Goal: Information Seeking & Learning: Learn about a topic

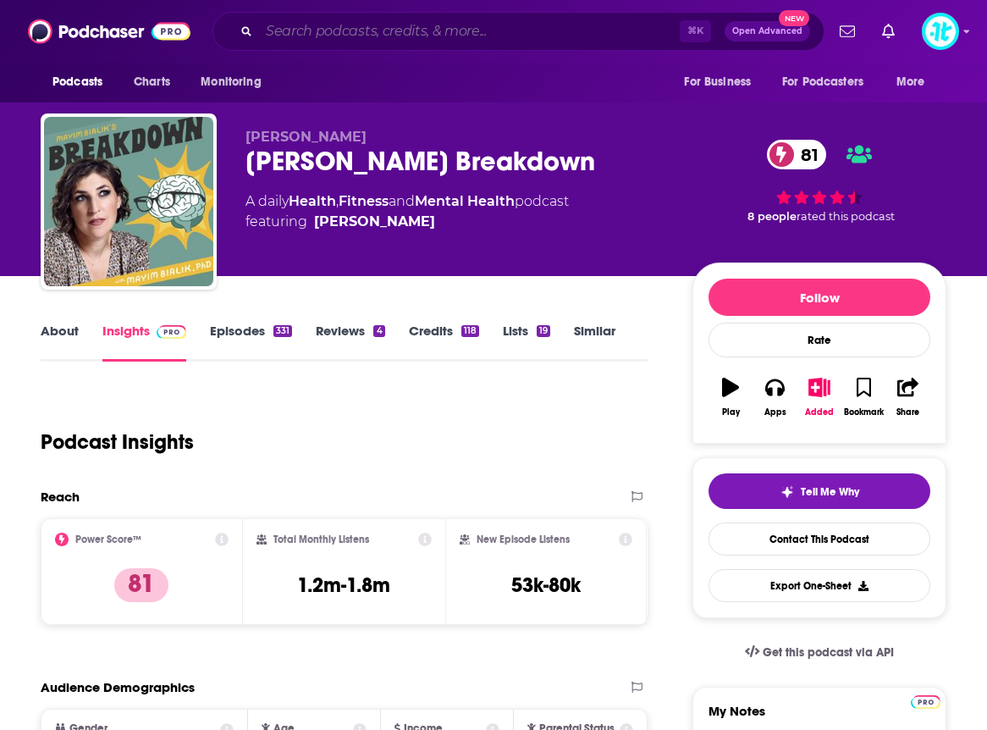
click at [569, 30] on input "Search podcasts, credits, & more..." at bounding box center [469, 31] width 421 height 27
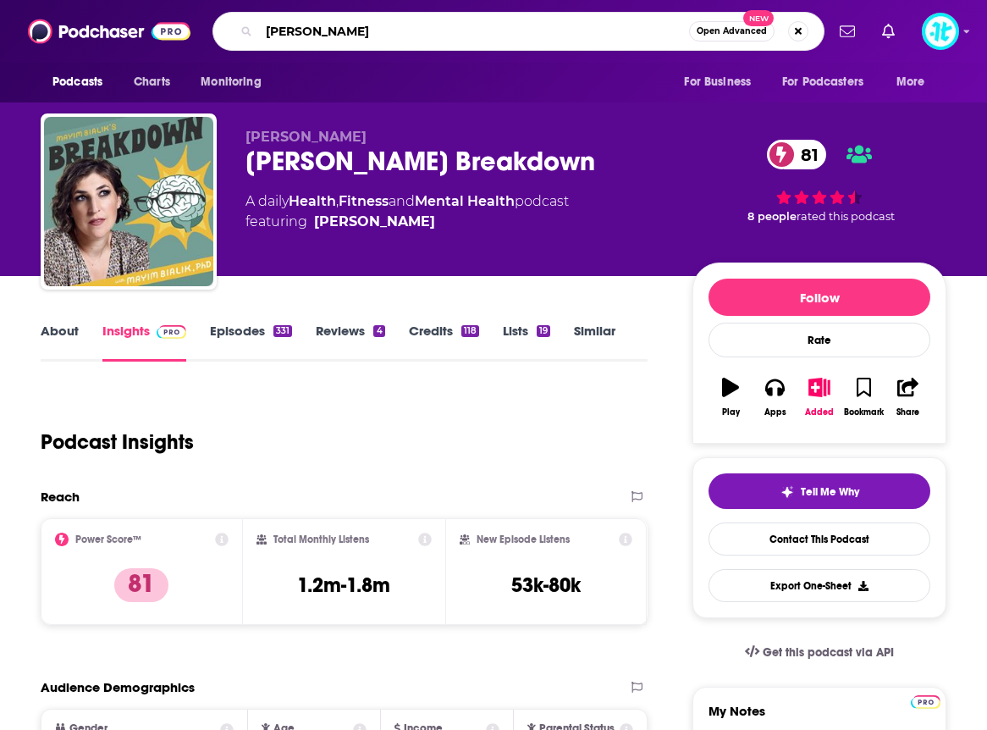
type input "[PERSON_NAME]"
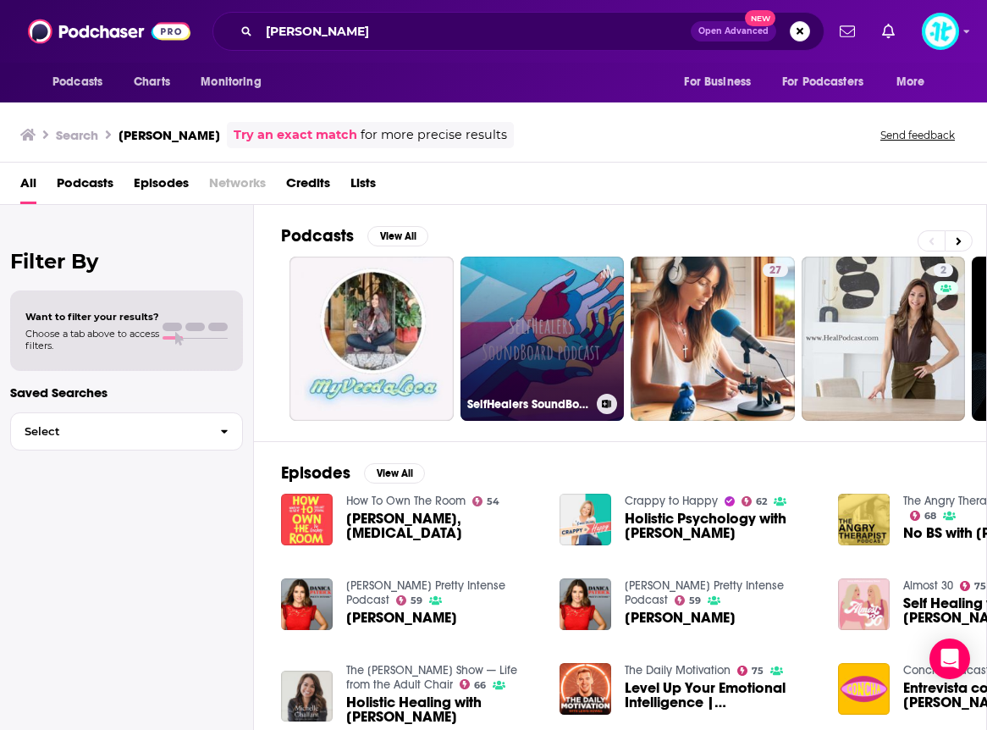
click at [521, 351] on link "SelfHealers SoundBoard podcast" at bounding box center [543, 339] width 164 height 164
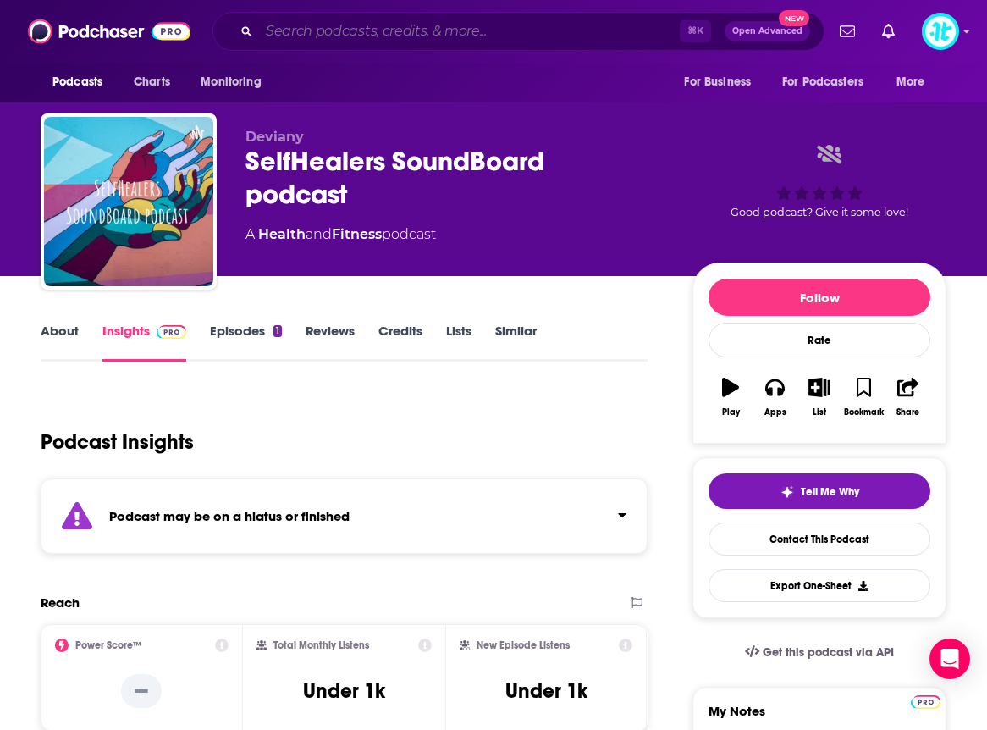
click at [360, 27] on input "Search podcasts, credits, & more..." at bounding box center [469, 31] width 421 height 27
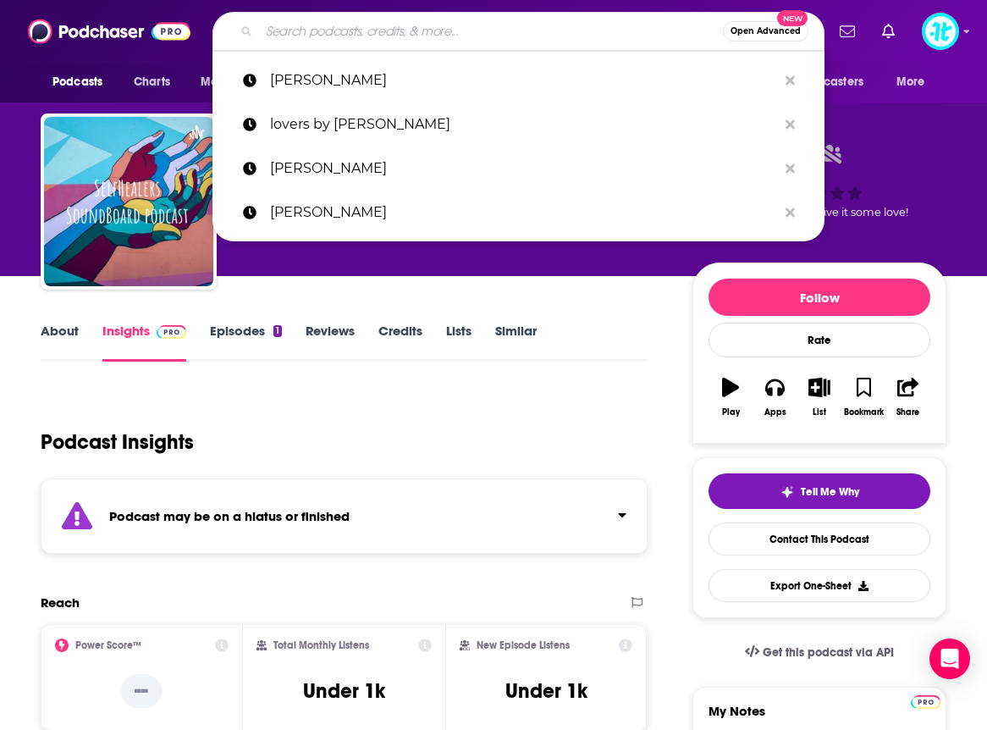
click at [360, 27] on input "Search podcasts, credits, & more..." at bounding box center [491, 31] width 464 height 27
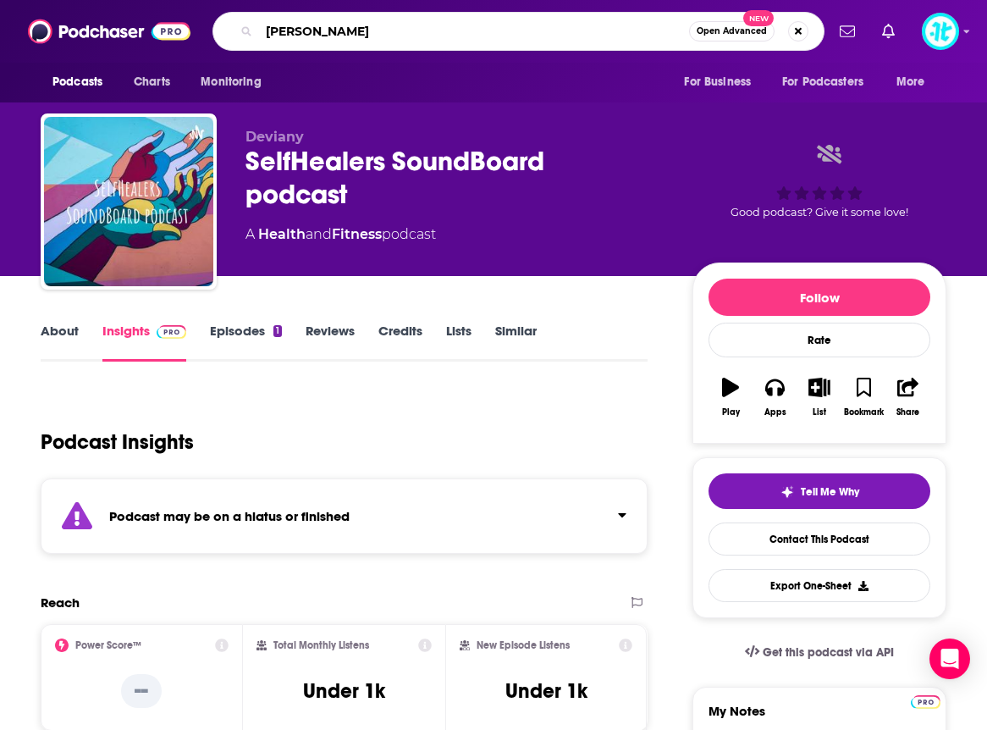
type input "[PERSON_NAME]"
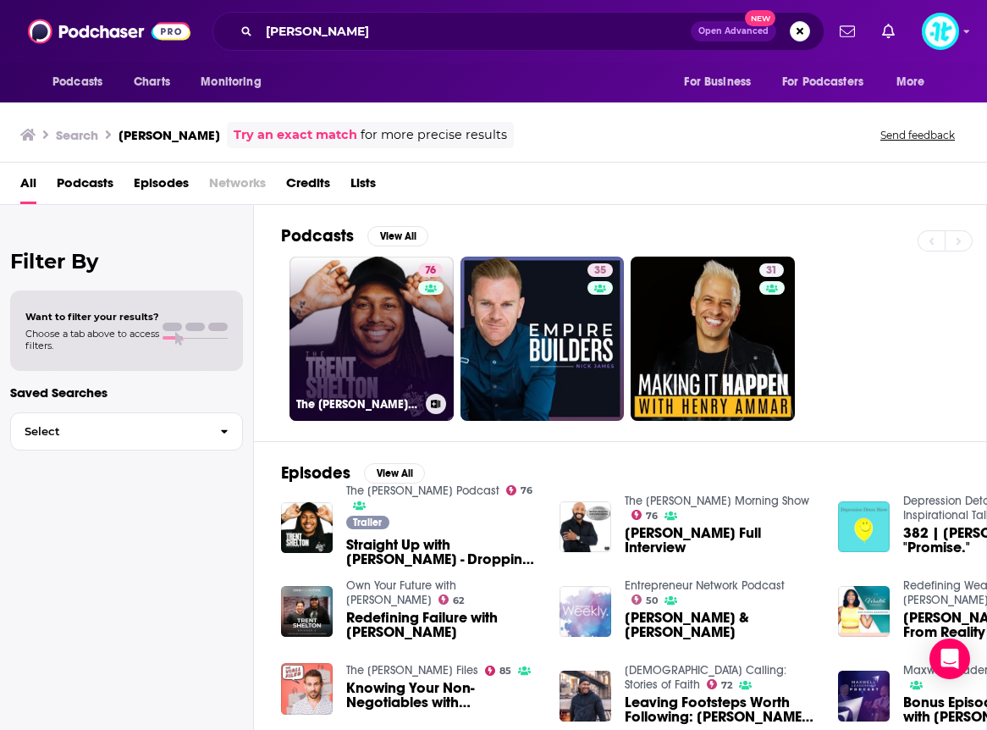
click at [407, 318] on link "76 The [PERSON_NAME] Podcast" at bounding box center [372, 339] width 164 height 164
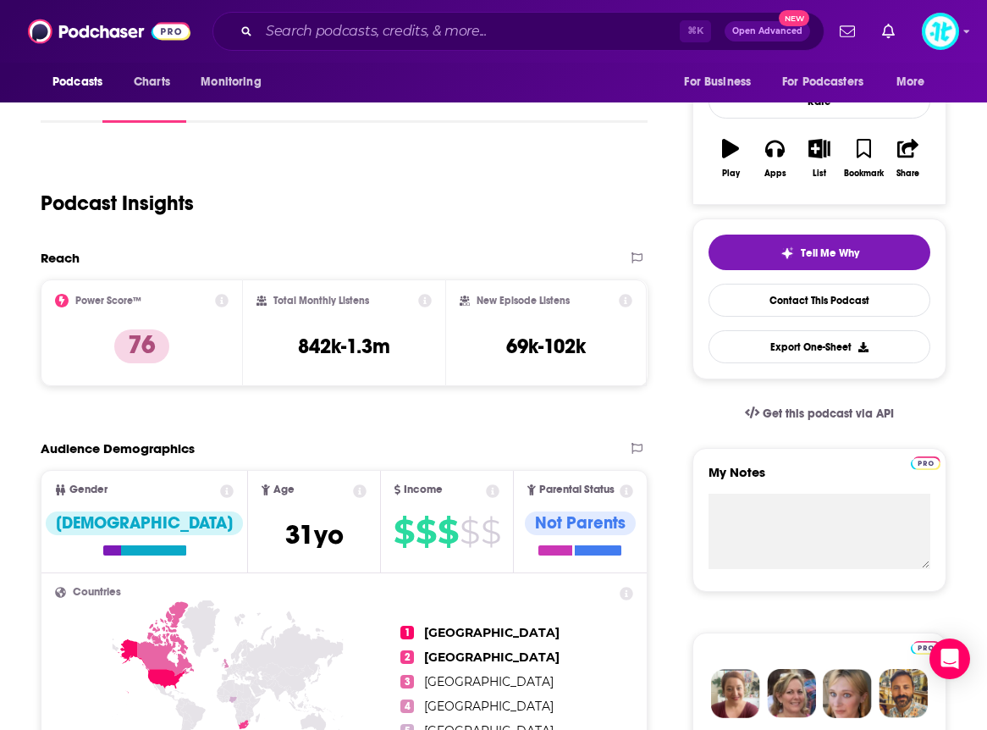
scroll to position [221, 0]
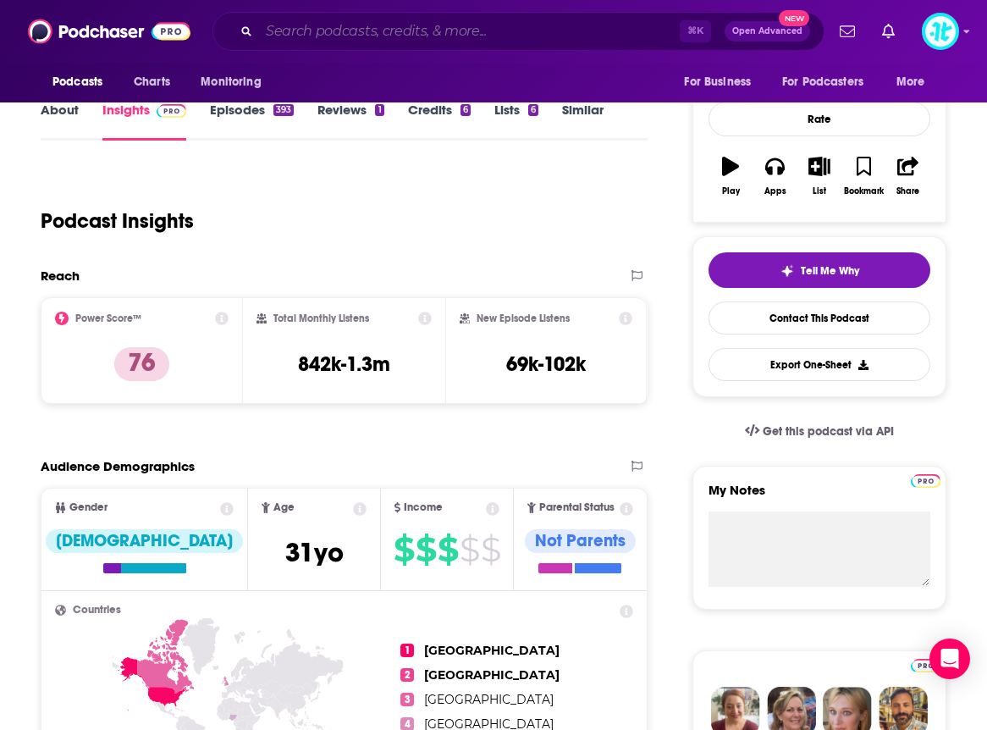
click at [299, 30] on input "Search podcasts, credits, & more..." at bounding box center [469, 31] width 421 height 27
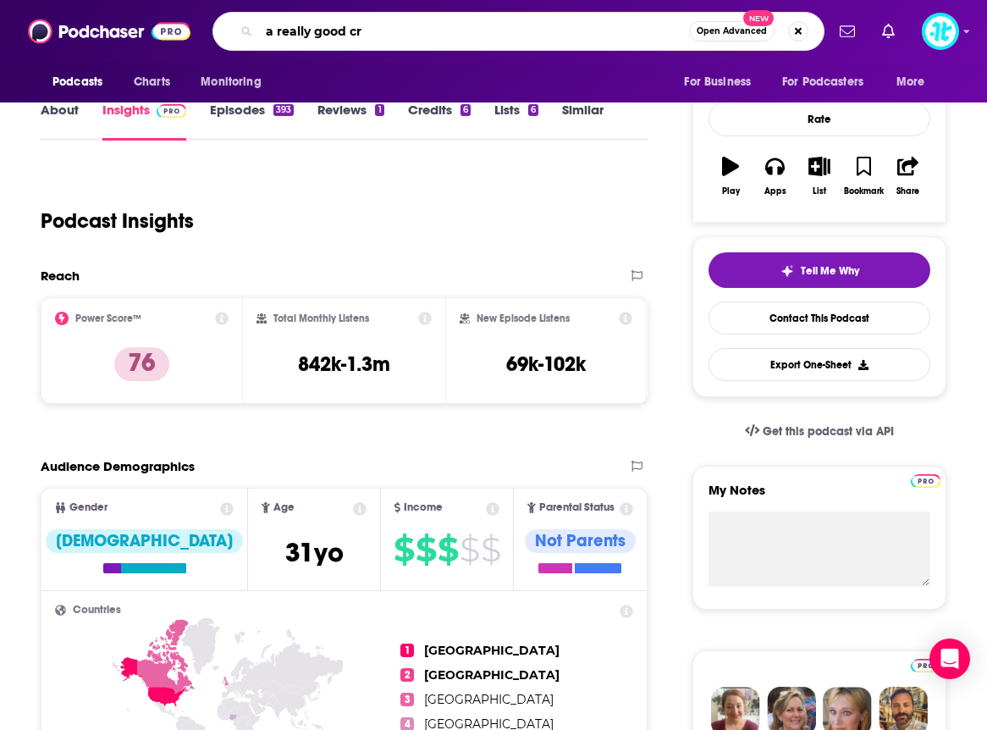
type input "a really good cry"
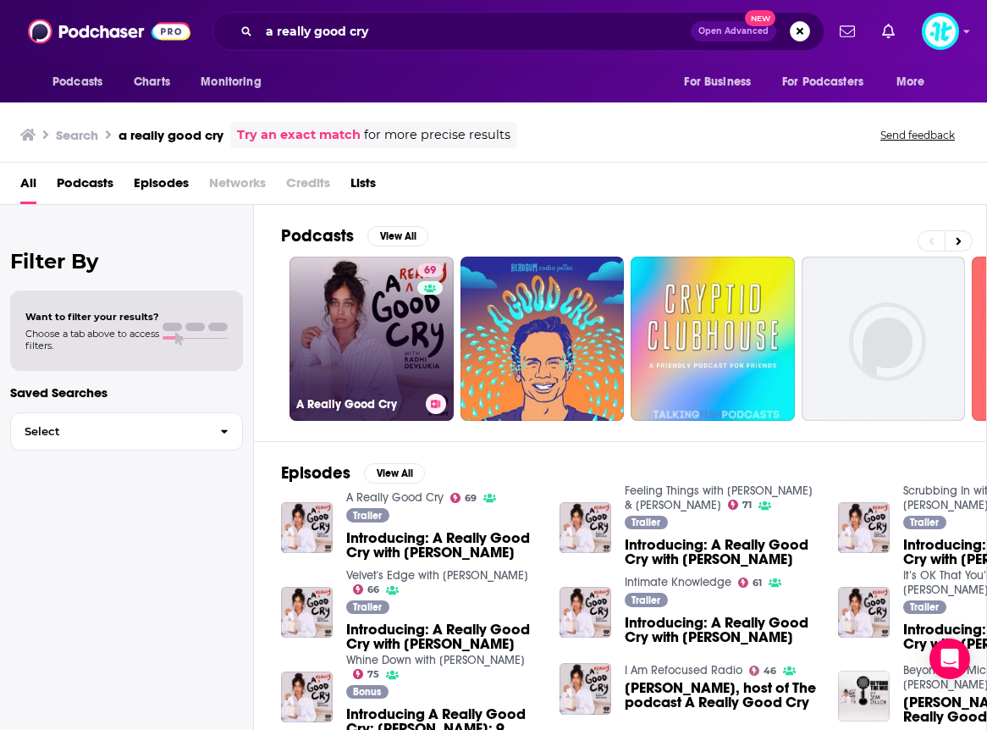
click at [383, 367] on link "69 A Really Good Cry" at bounding box center [372, 339] width 164 height 164
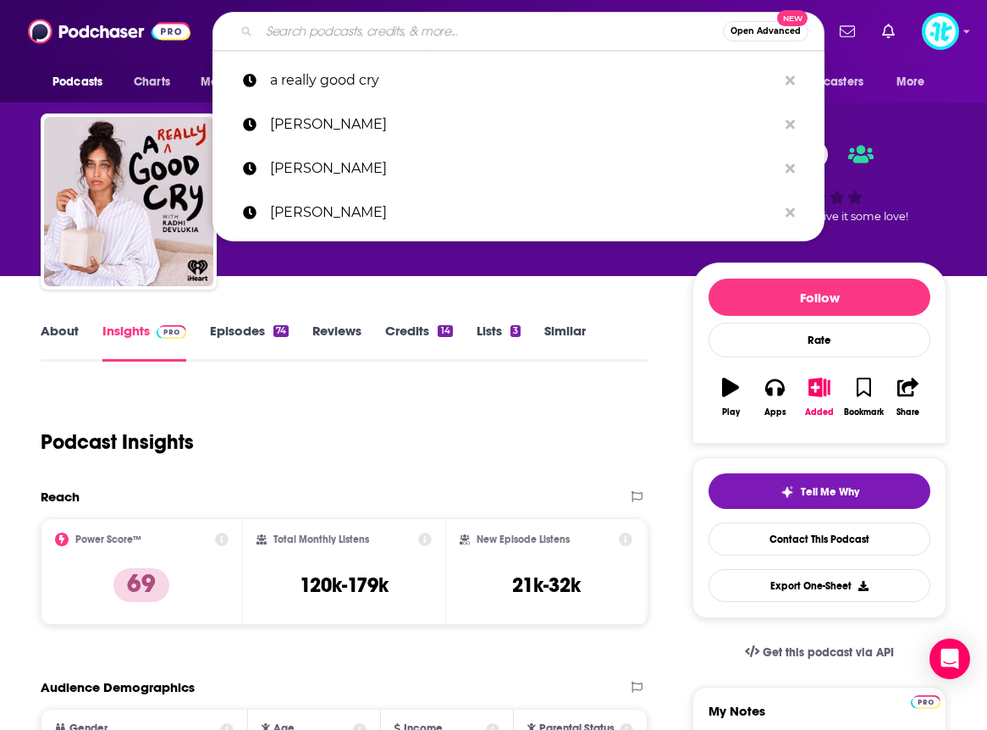
click at [358, 33] on input "Search podcasts, credits, & more..." at bounding box center [491, 31] width 464 height 27
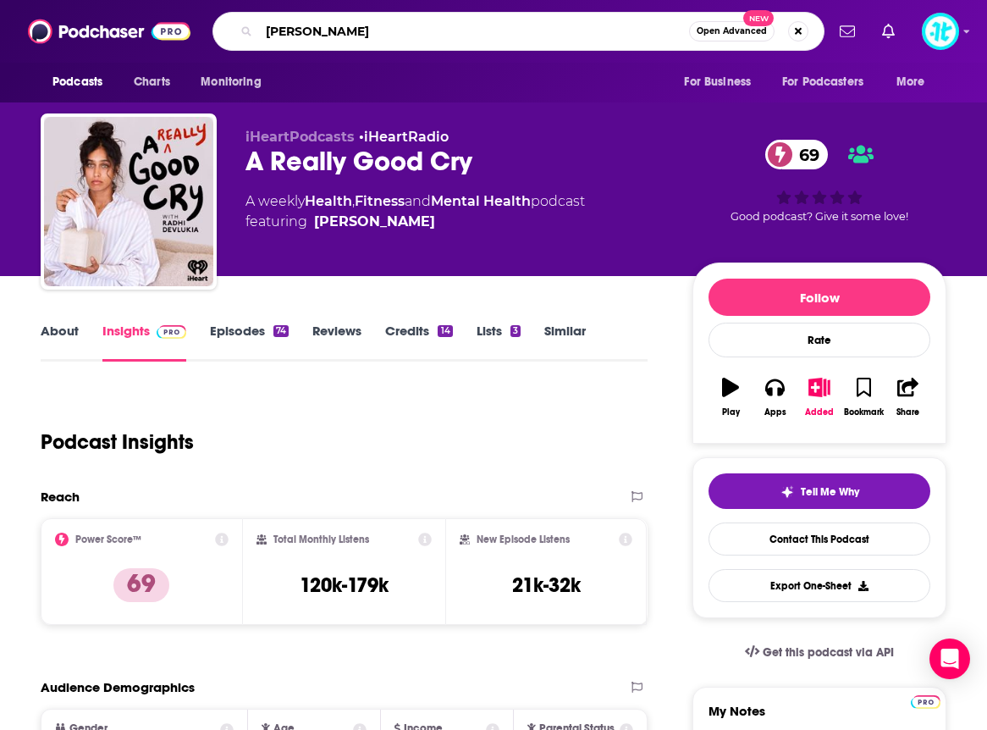
type input "[PERSON_NAME]"
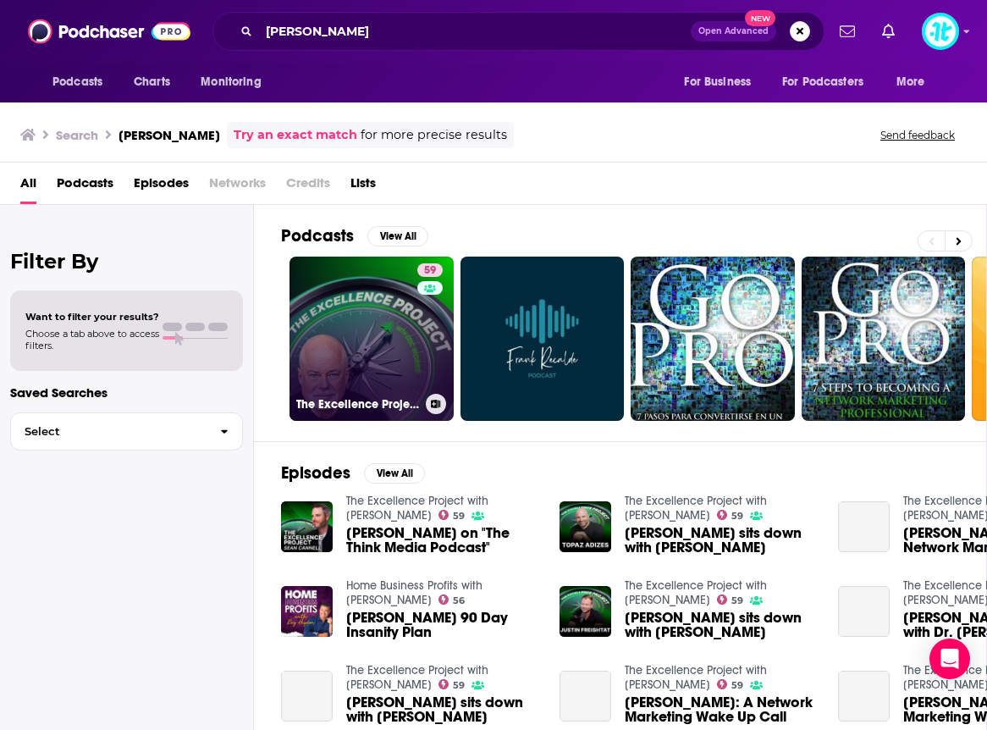
click at [378, 299] on link "59 The Excellence Project with [PERSON_NAME]" at bounding box center [372, 339] width 164 height 164
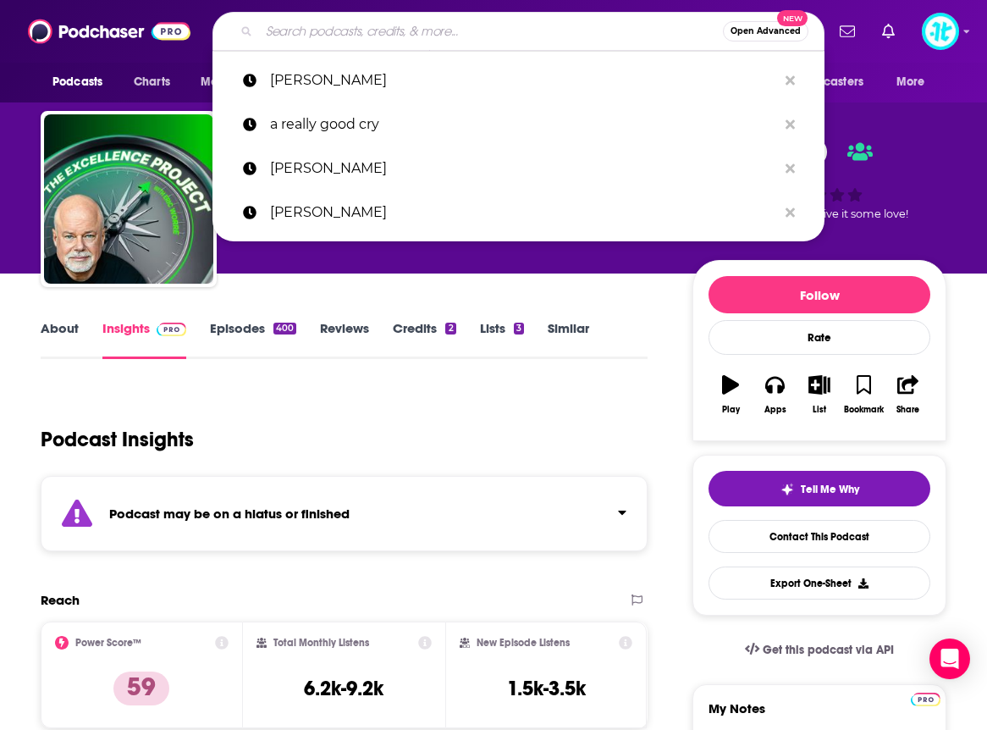
click at [444, 30] on input "Search podcasts, credits, & more..." at bounding box center [491, 31] width 464 height 27
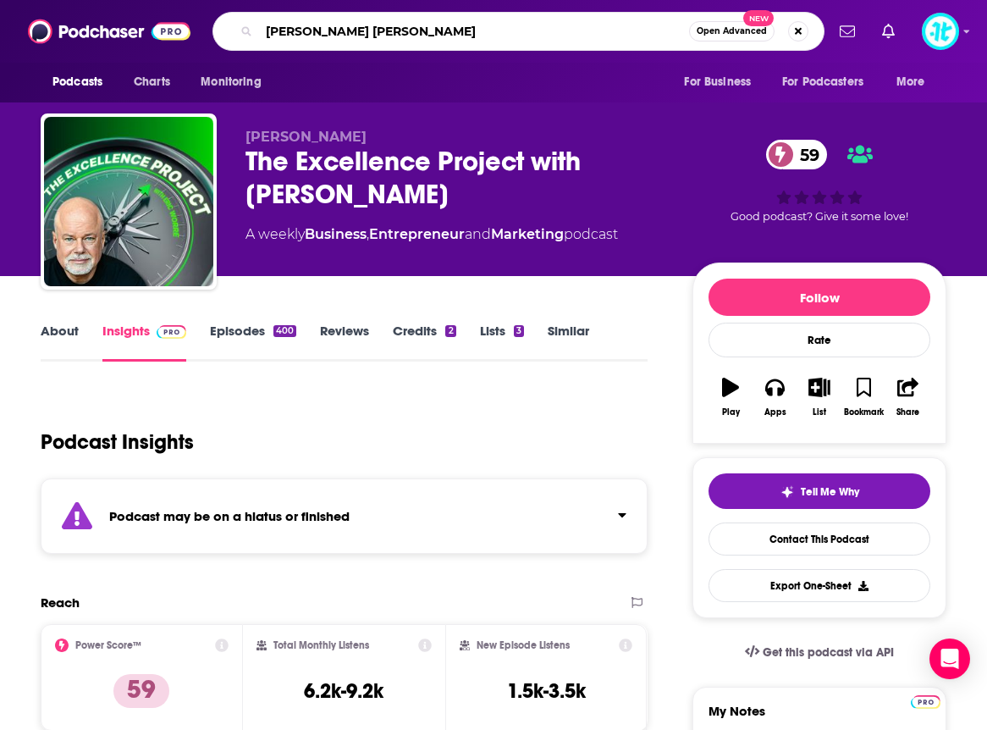
type input "[PERSON_NAME]"
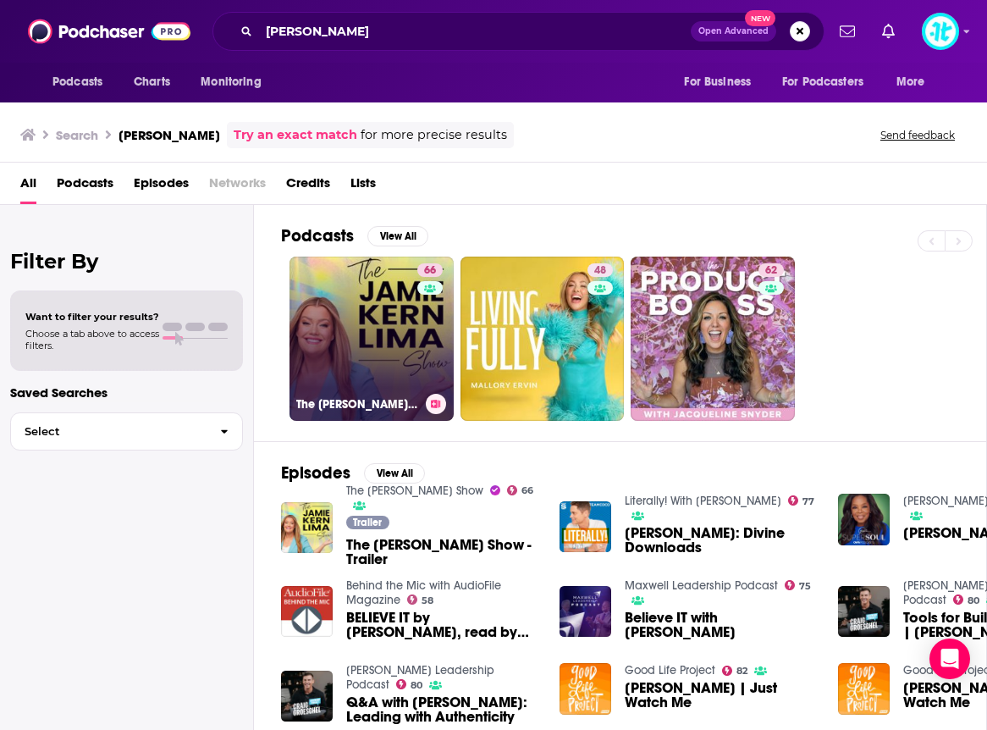
click at [397, 313] on link "66 The [PERSON_NAME] Show" at bounding box center [372, 339] width 164 height 164
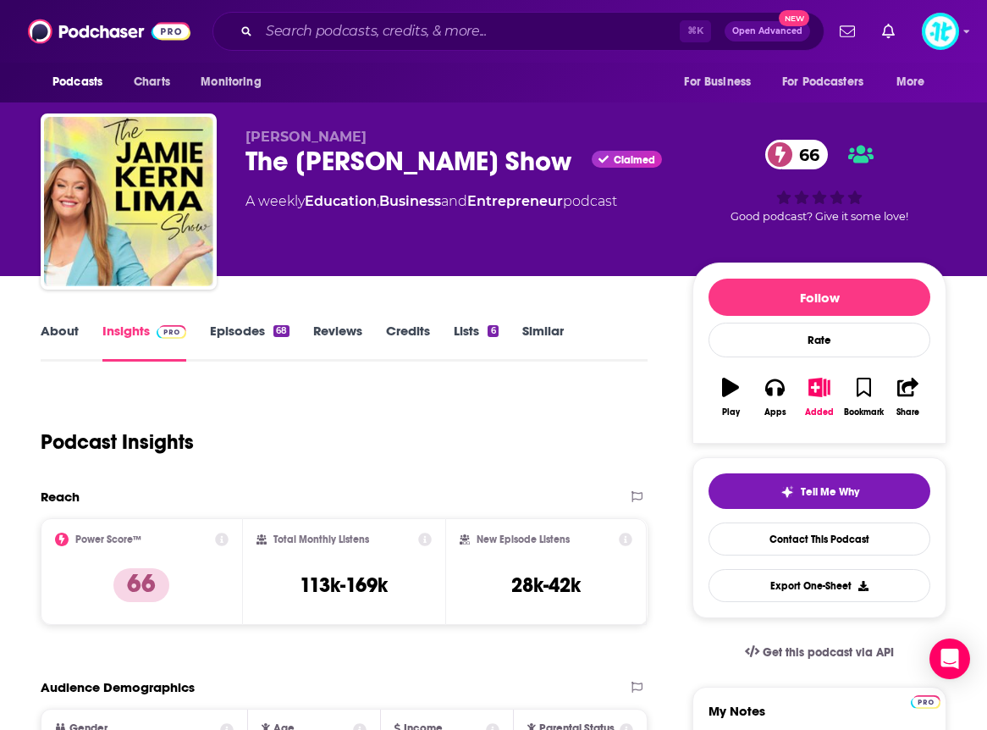
click at [250, 333] on link "Episodes 68" at bounding box center [250, 342] width 80 height 39
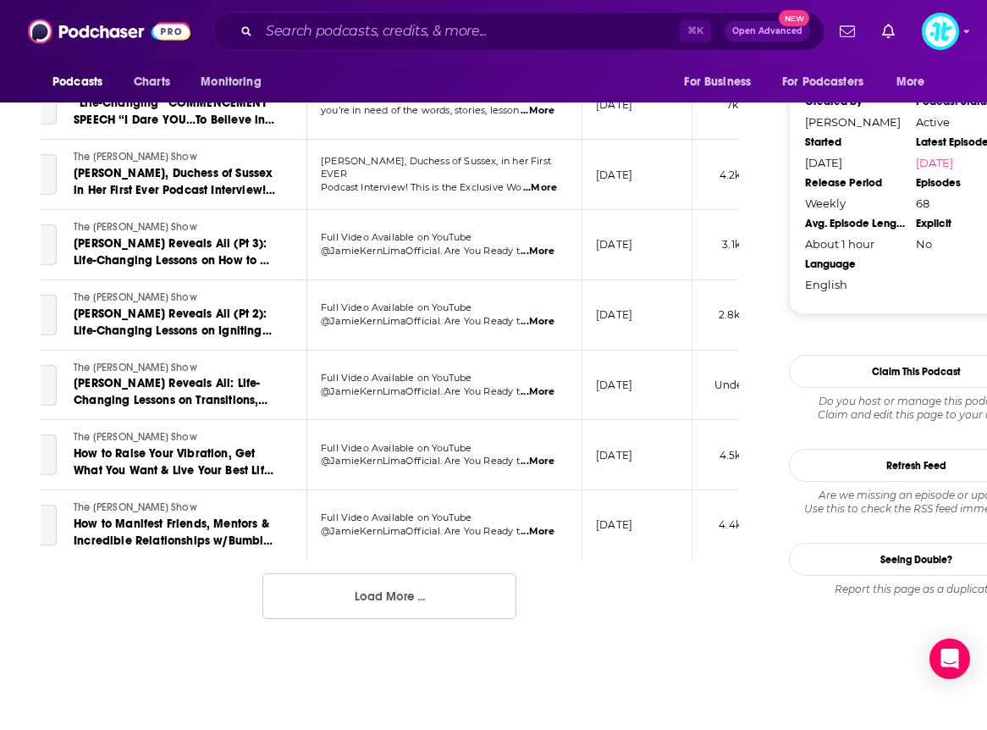
scroll to position [1685, 0]
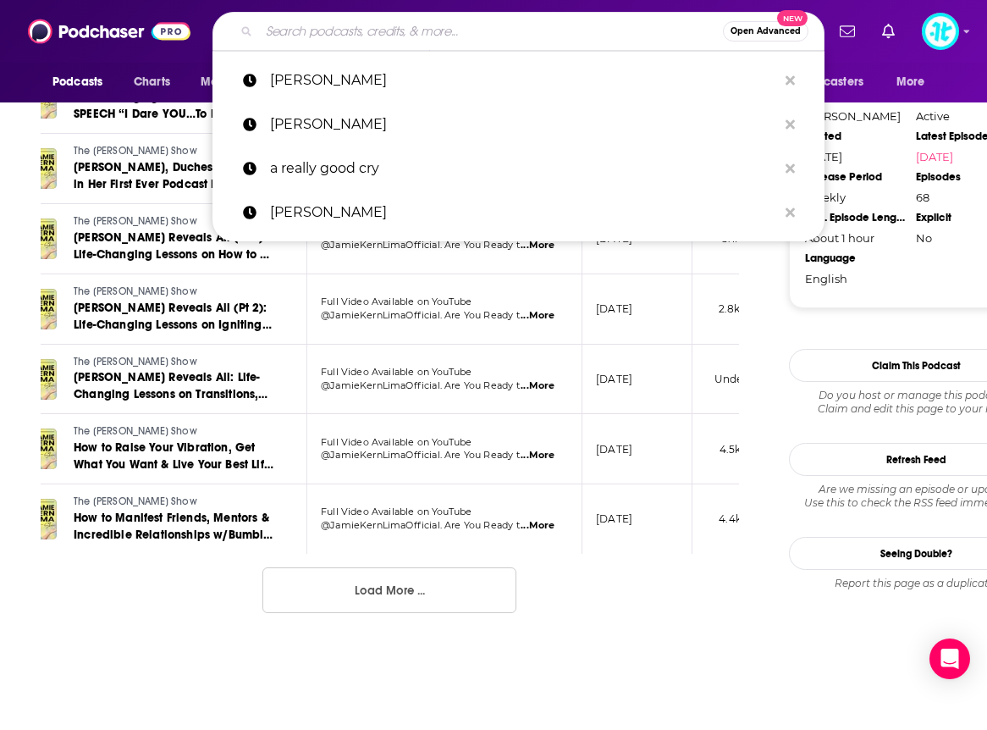
click at [328, 25] on input "Search podcasts, credits, & more..." at bounding box center [491, 31] width 464 height 27
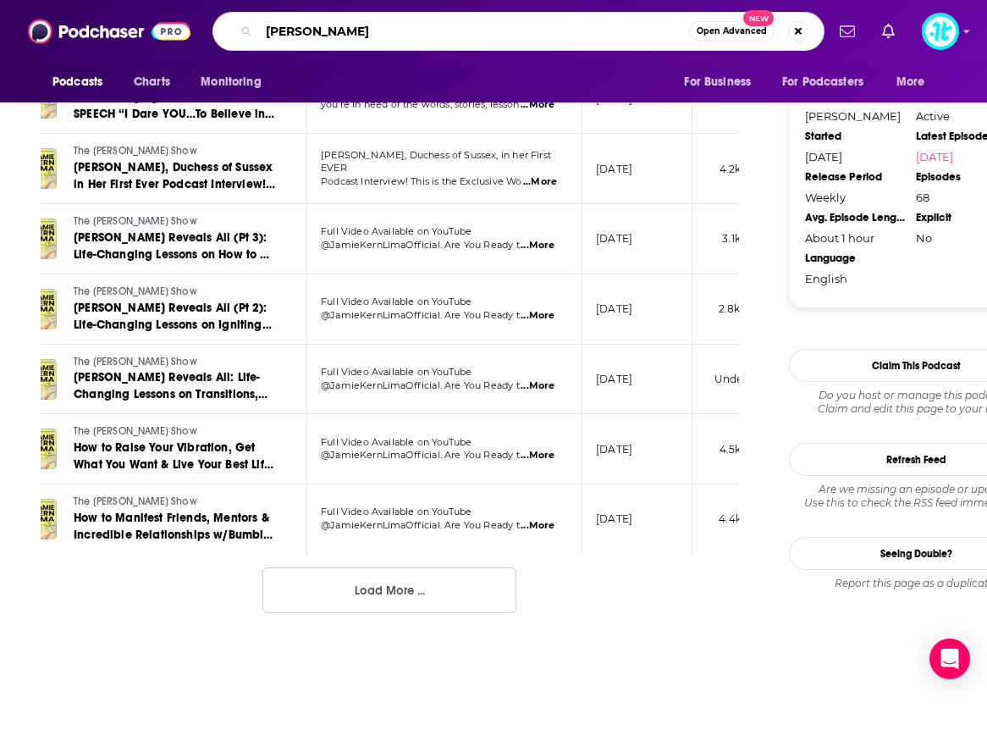
type input "[PERSON_NAME]"
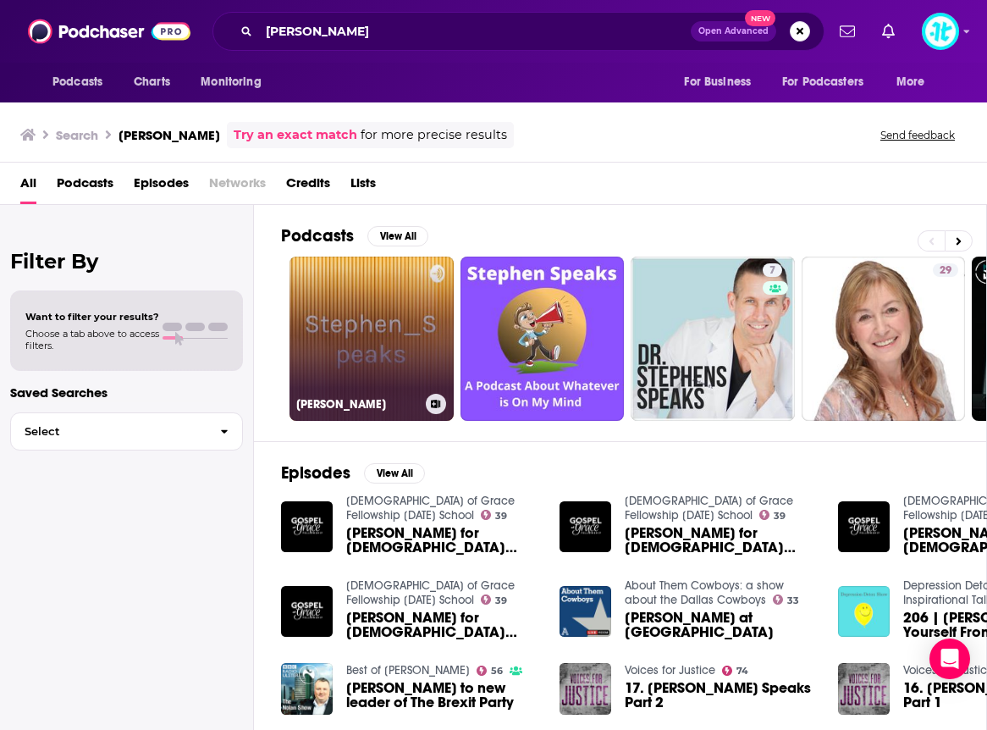
click at [344, 334] on link "[PERSON_NAME]" at bounding box center [372, 339] width 164 height 164
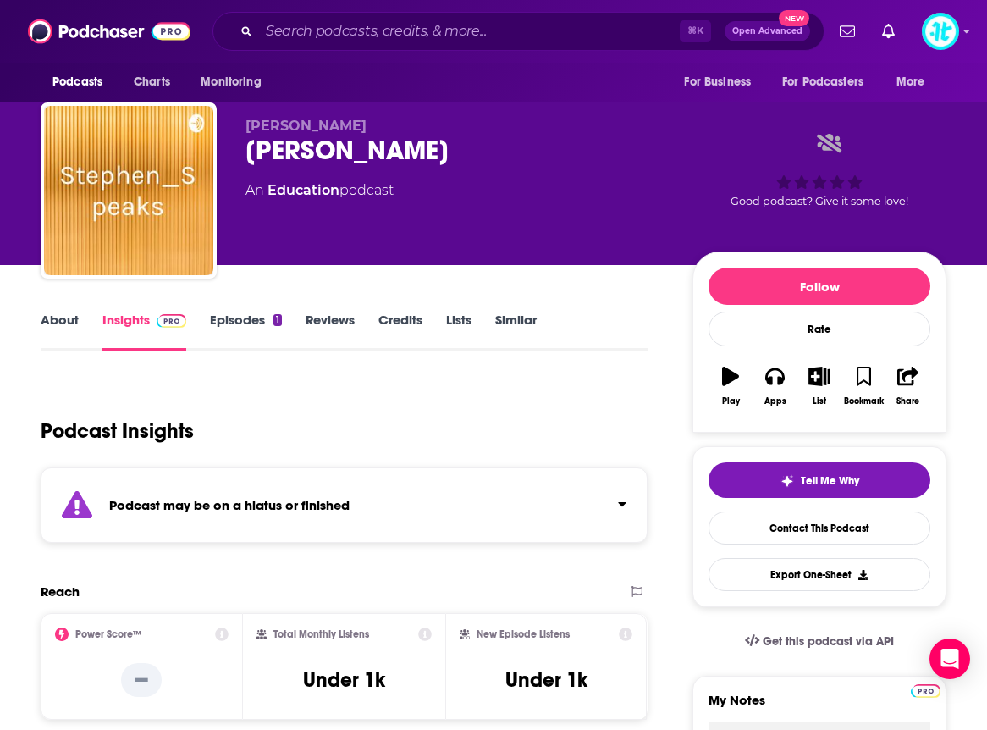
scroll to position [7, 0]
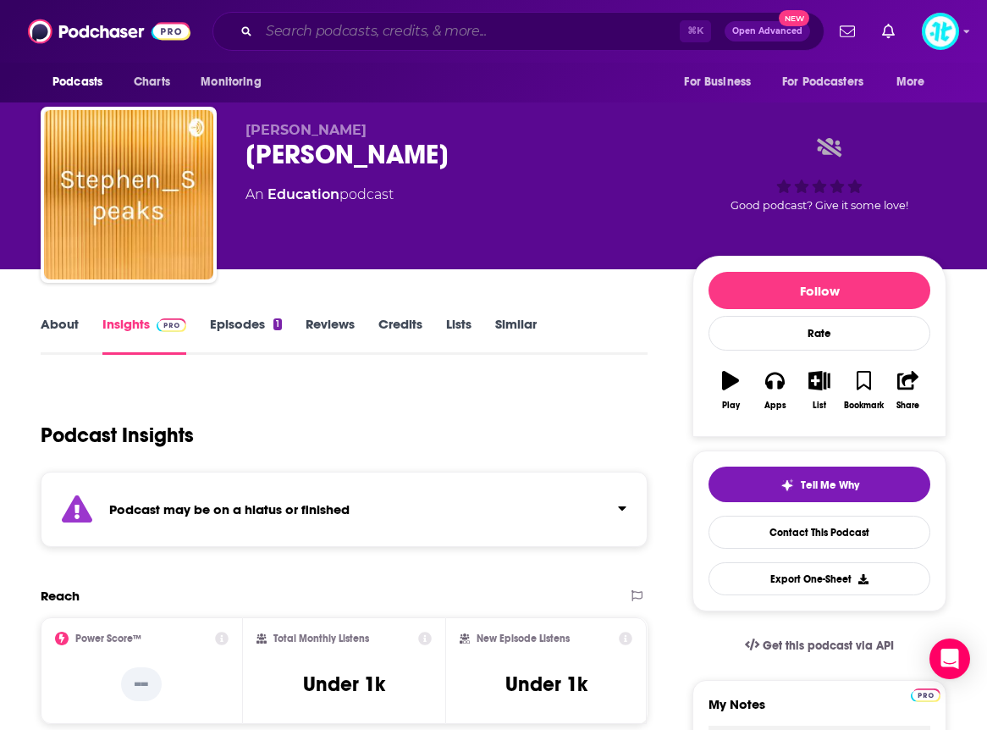
click at [303, 35] on input "Search podcasts, credits, & more..." at bounding box center [469, 31] width 421 height 27
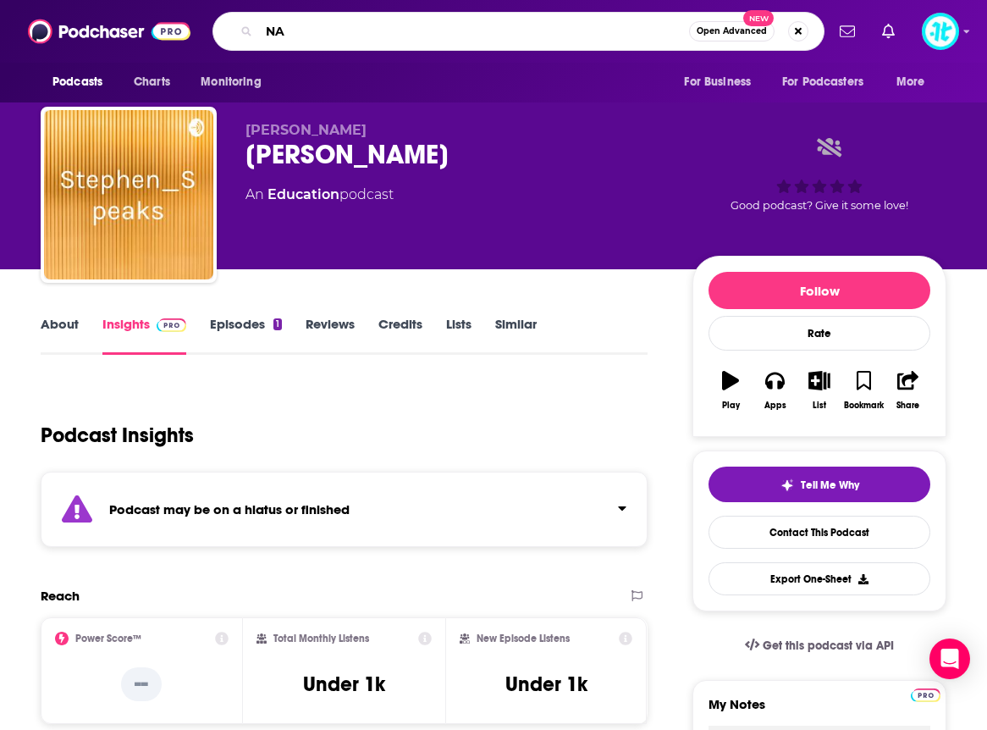
type input "N"
type input "najwa"
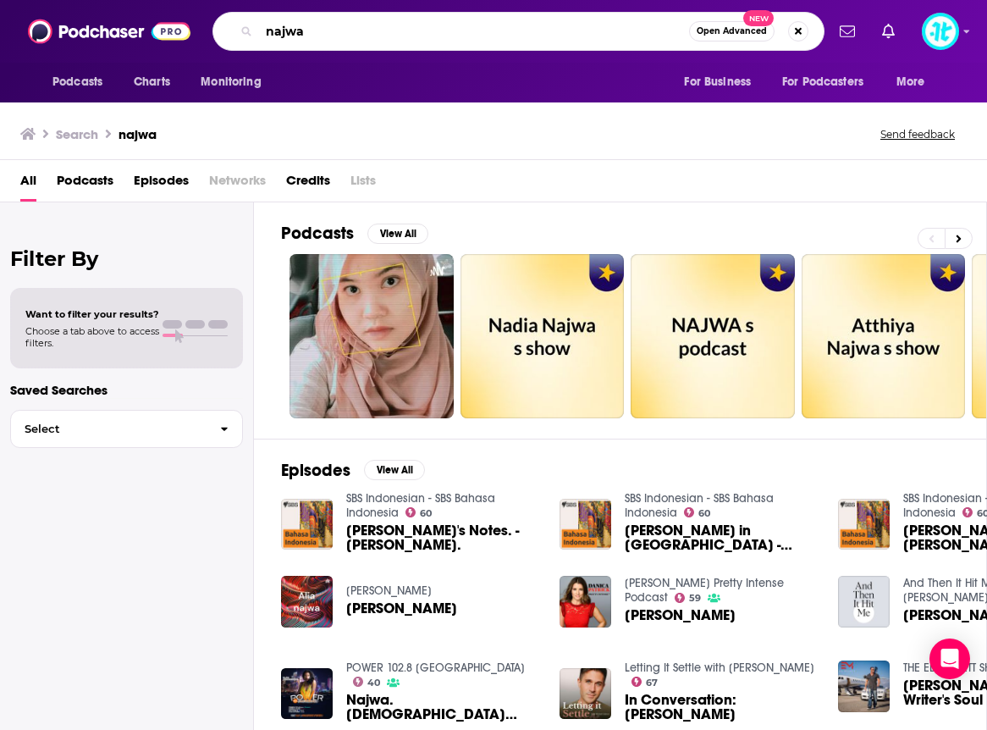
click at [373, 37] on input "najwa" at bounding box center [474, 31] width 430 height 27
type input "[PERSON_NAME]"
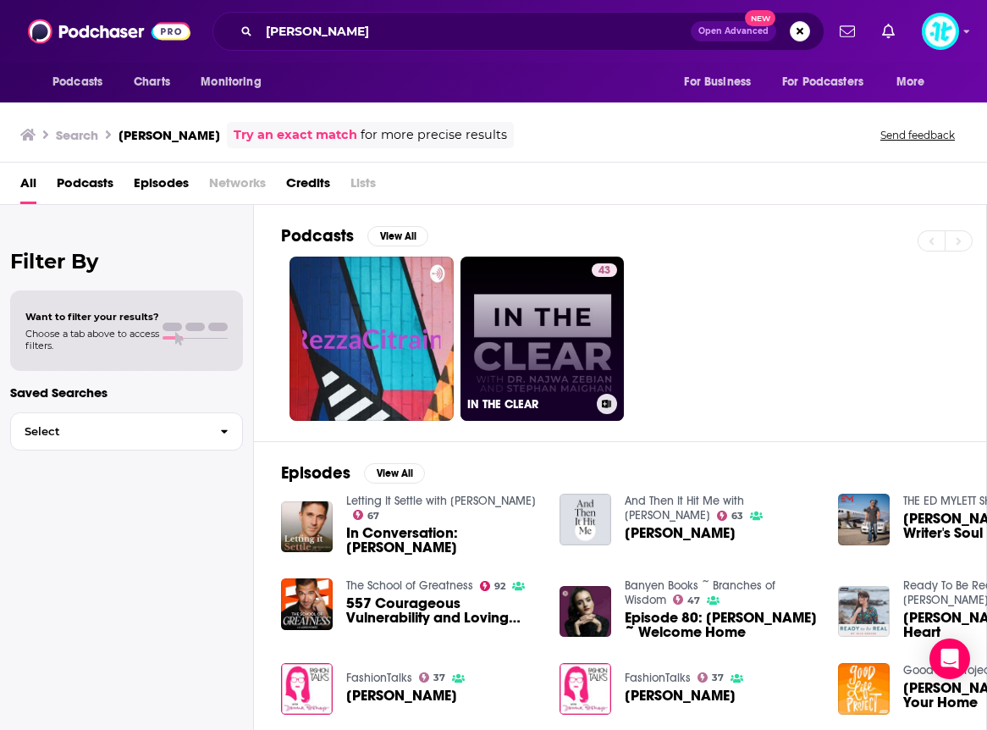
click at [579, 301] on link "43 IN THE CLEAR" at bounding box center [543, 339] width 164 height 164
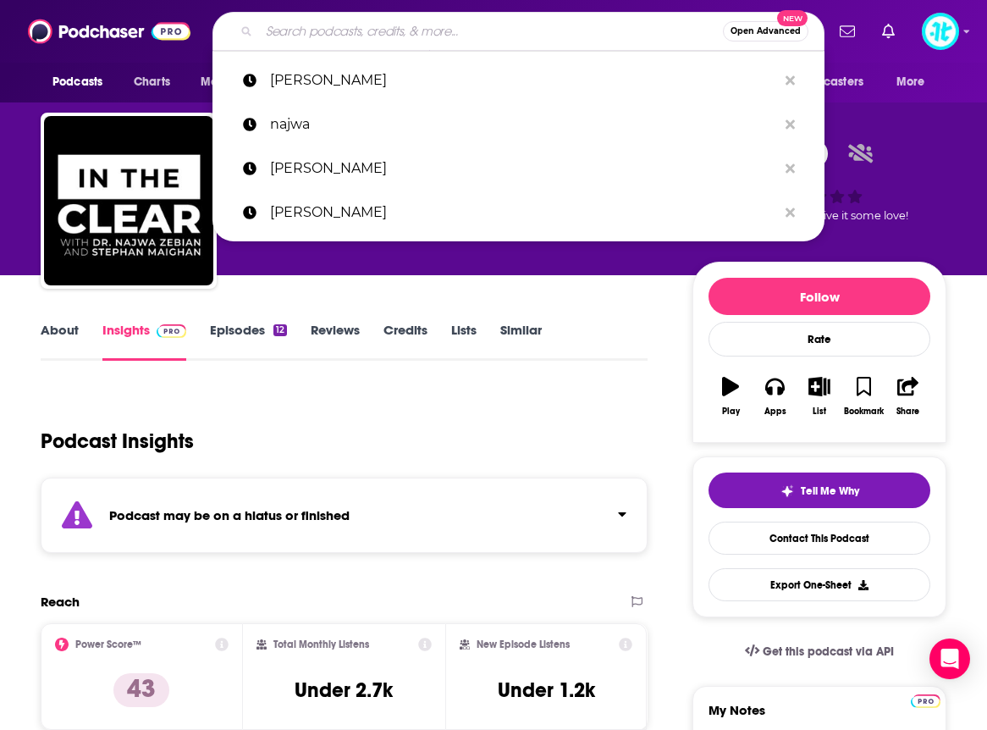
scroll to position [1, 0]
click at [472, 36] on input "Search podcasts, credits, & more..." at bounding box center [491, 31] width 464 height 27
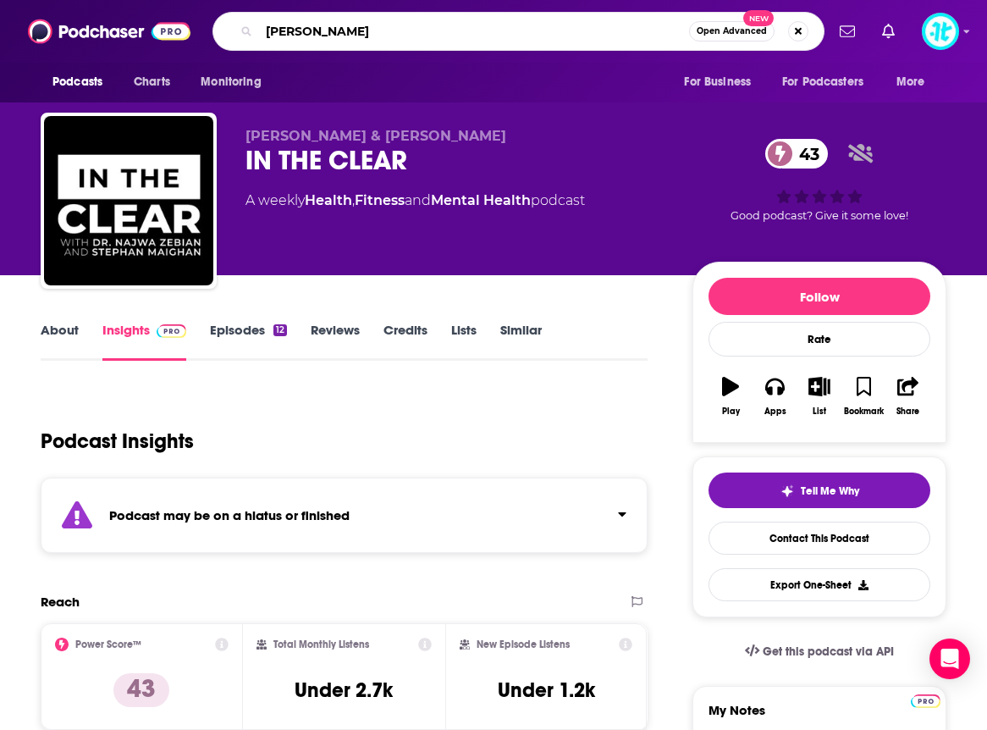
type input "[PERSON_NAME]"
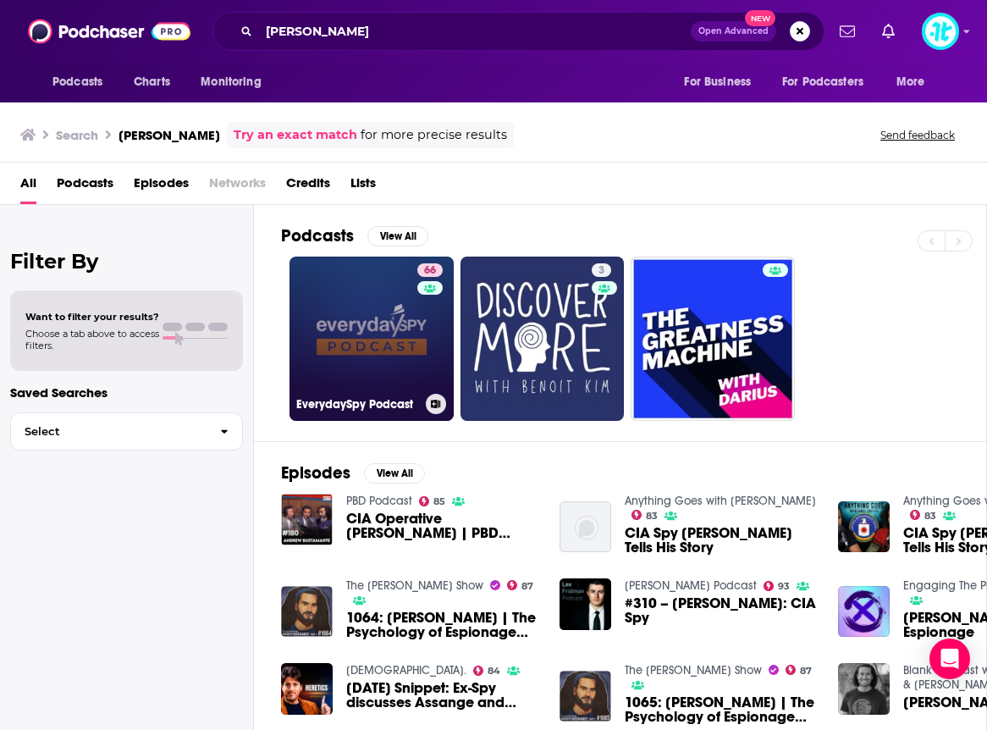
click at [347, 318] on link "66 EverydaySpy Podcast" at bounding box center [372, 339] width 164 height 164
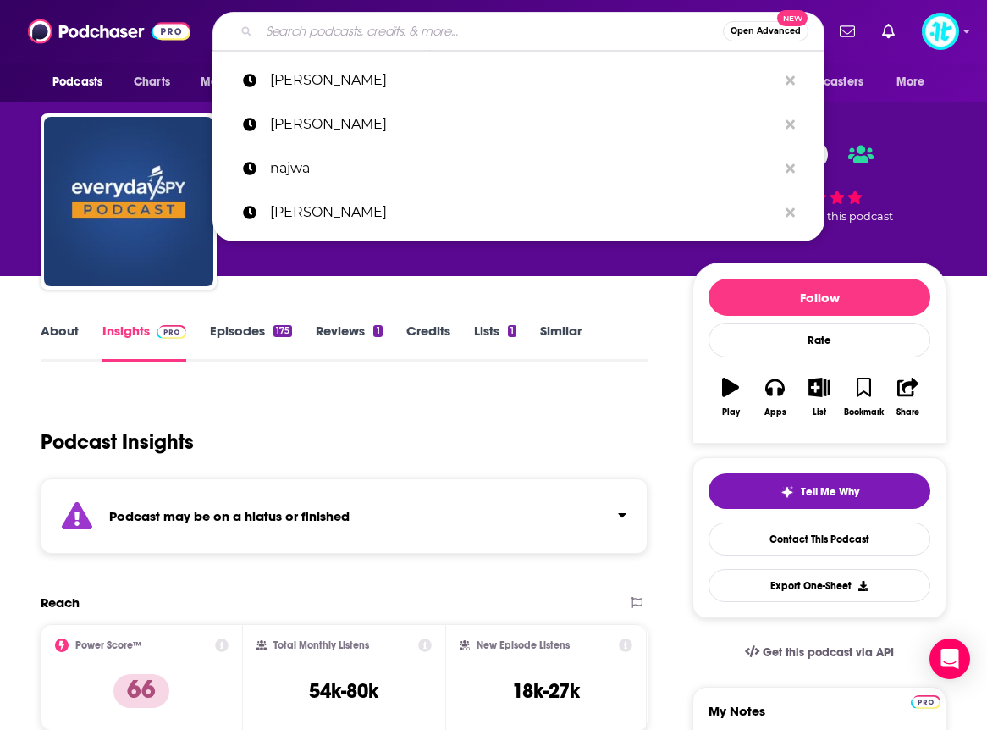
click at [417, 28] on input "Search podcasts, credits, & more..." at bounding box center [491, 31] width 464 height 27
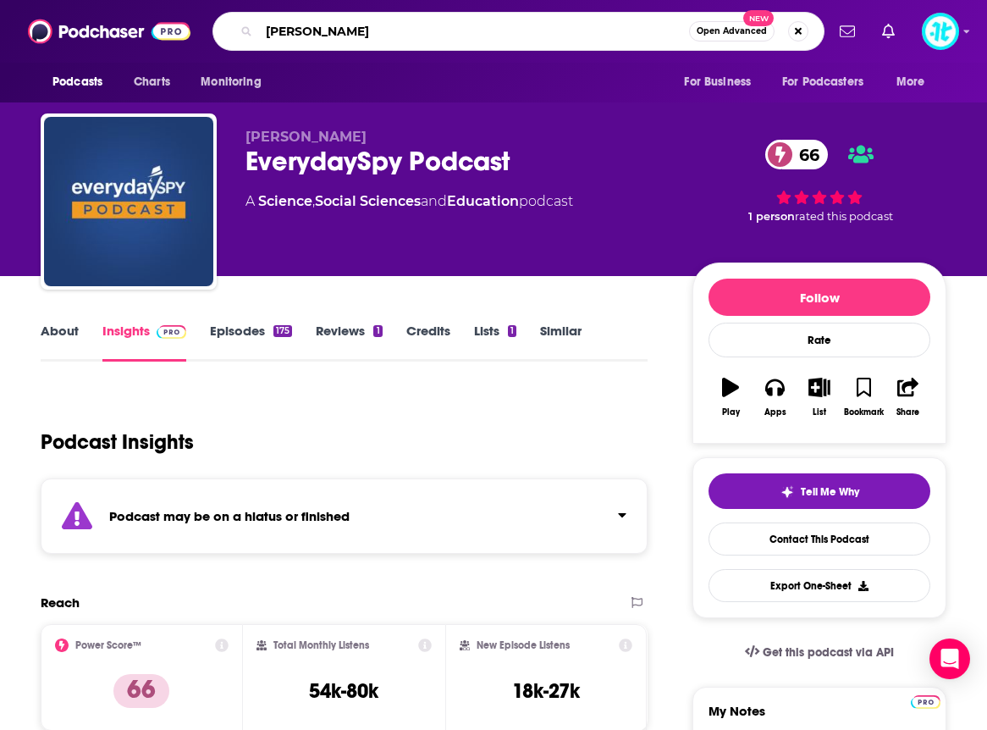
type input "[PERSON_NAME]"
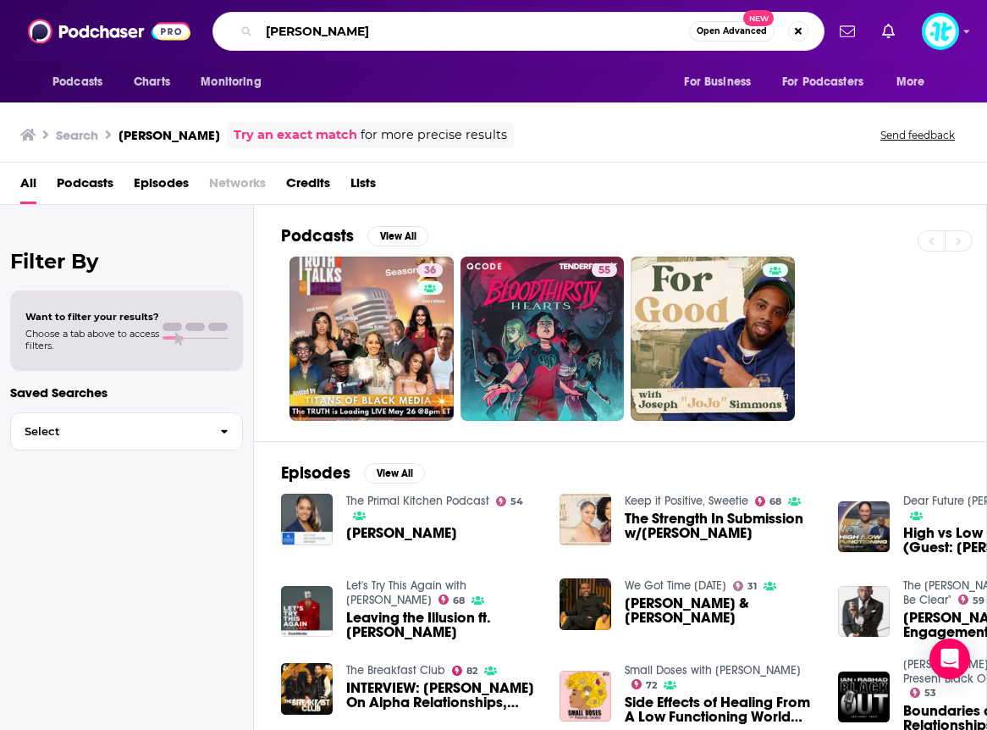
click at [386, 29] on input "[PERSON_NAME]" at bounding box center [474, 31] width 430 height 27
drag, startPoint x: 385, startPoint y: 29, endPoint x: 208, endPoint y: 27, distance: 177.0
click at [208, 27] on div "Podcasts Charts Monitoring [PERSON_NAME] Open Advanced New For Business For Pod…" at bounding box center [512, 31] width 626 height 39
type input "primal kitchen"
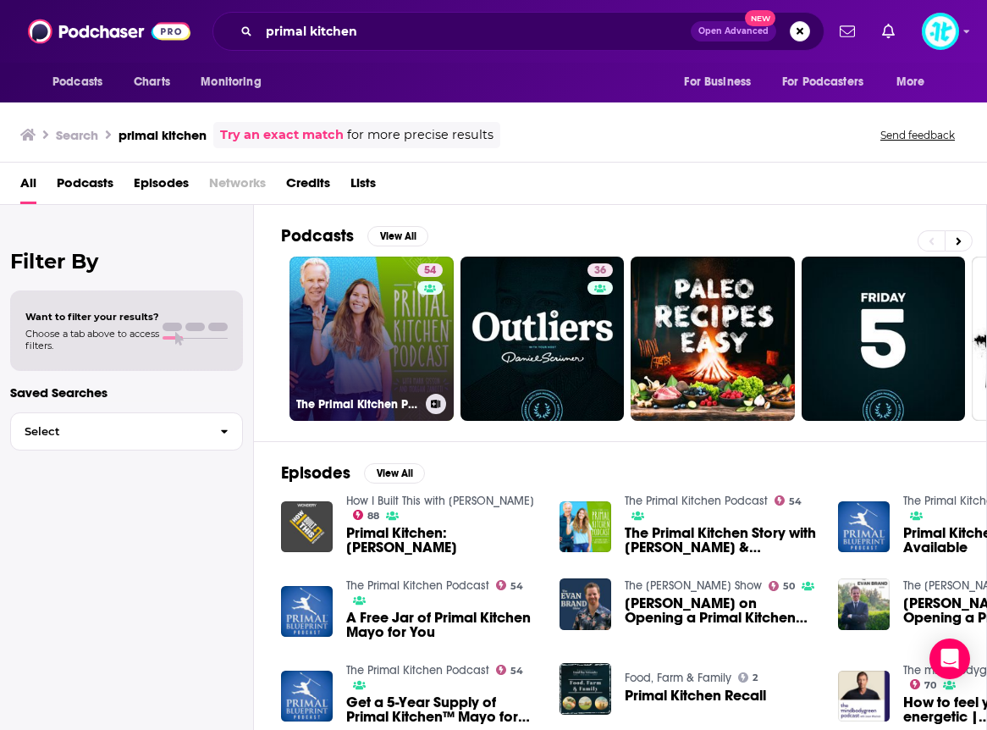
click at [371, 308] on link "54 The Primal Kitchen Podcast" at bounding box center [372, 339] width 164 height 164
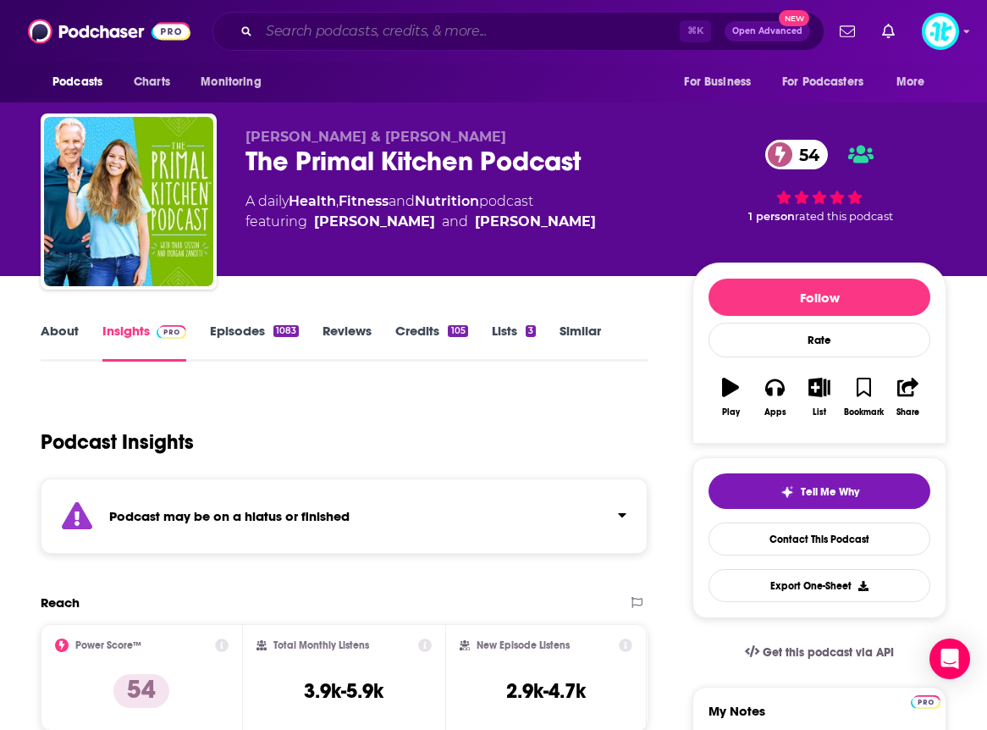
click at [360, 30] on input "Search podcasts, credits, & more..." at bounding box center [469, 31] width 421 height 27
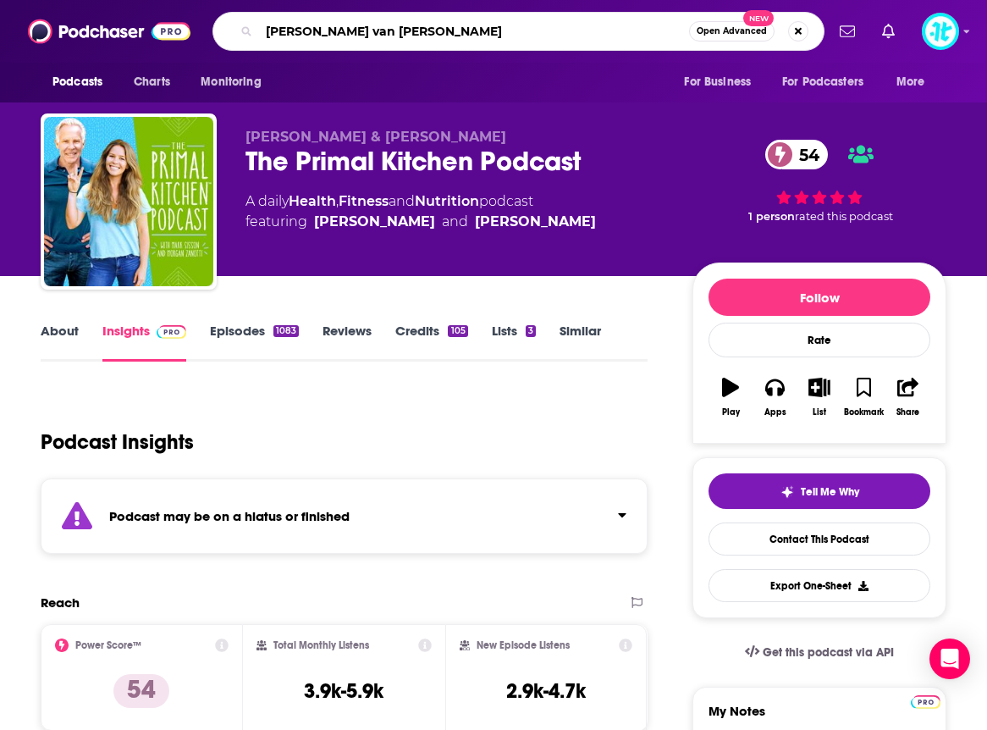
type input "[PERSON_NAME]"
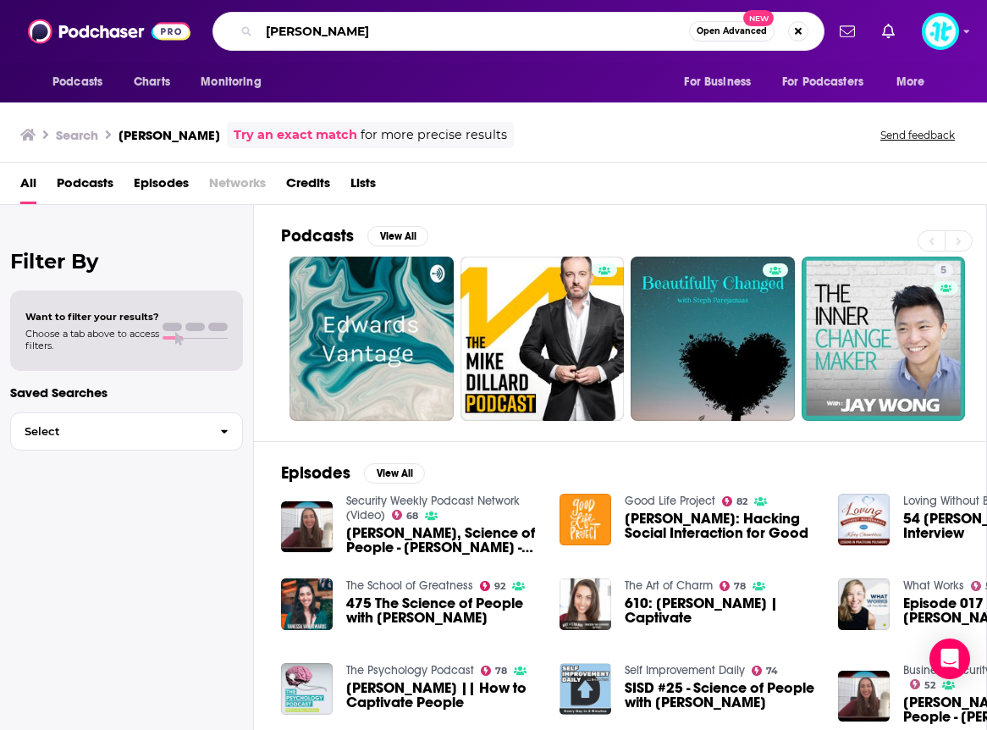
drag, startPoint x: 406, startPoint y: 28, endPoint x: 286, endPoint y: 22, distance: 120.4
click at [287, 22] on input "[PERSON_NAME]" at bounding box center [474, 31] width 430 height 27
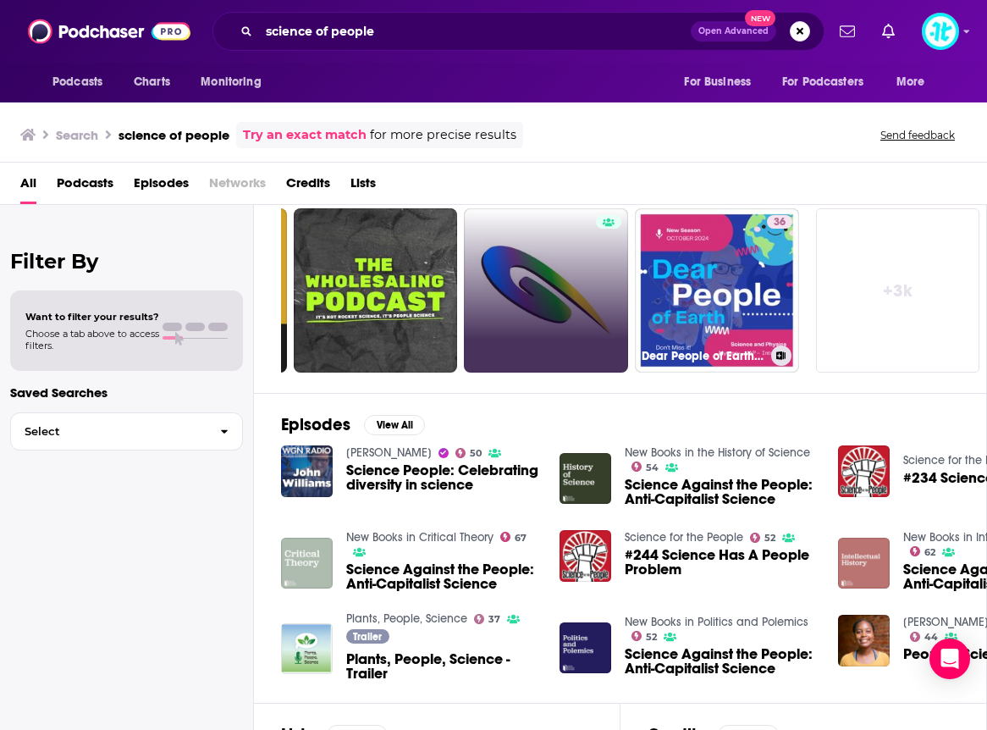
scroll to position [134, 0]
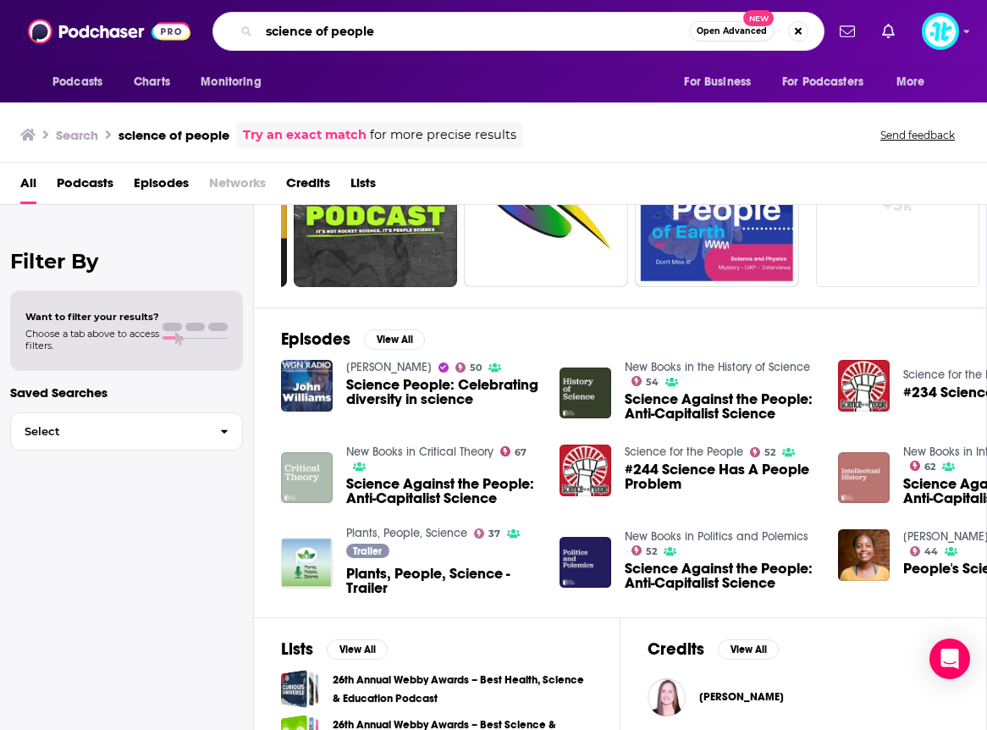
drag, startPoint x: 466, startPoint y: 22, endPoint x: 479, endPoint y: 33, distance: 17.5
click at [479, 33] on input "science of people" at bounding box center [474, 31] width 430 height 27
type input "[PERSON_NAME]"
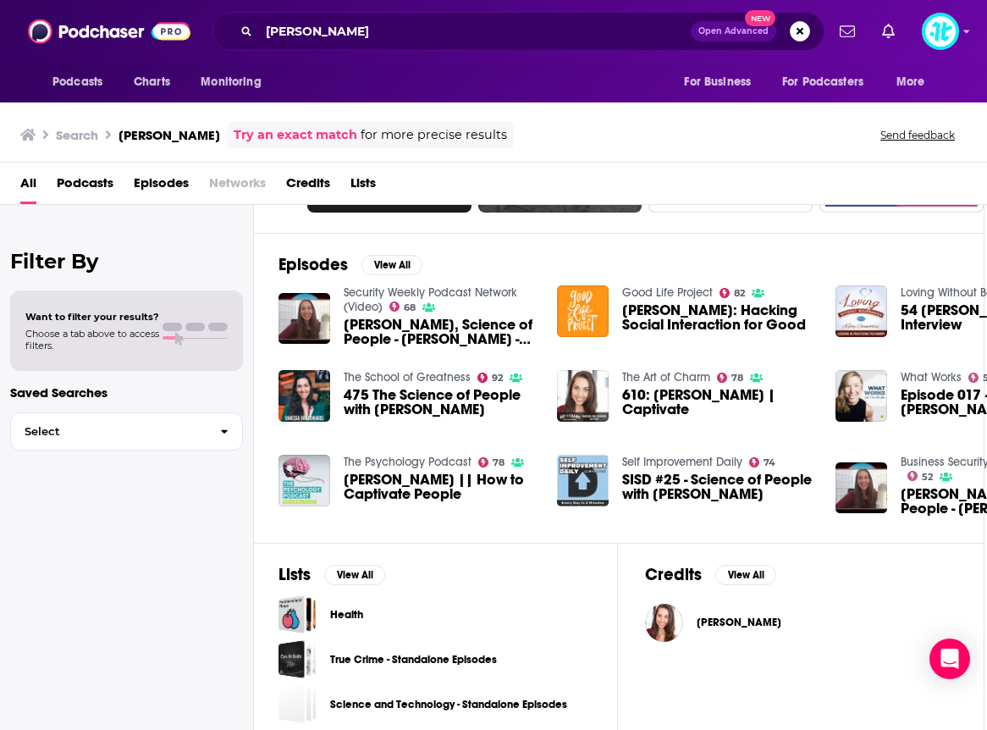
scroll to position [285, 3]
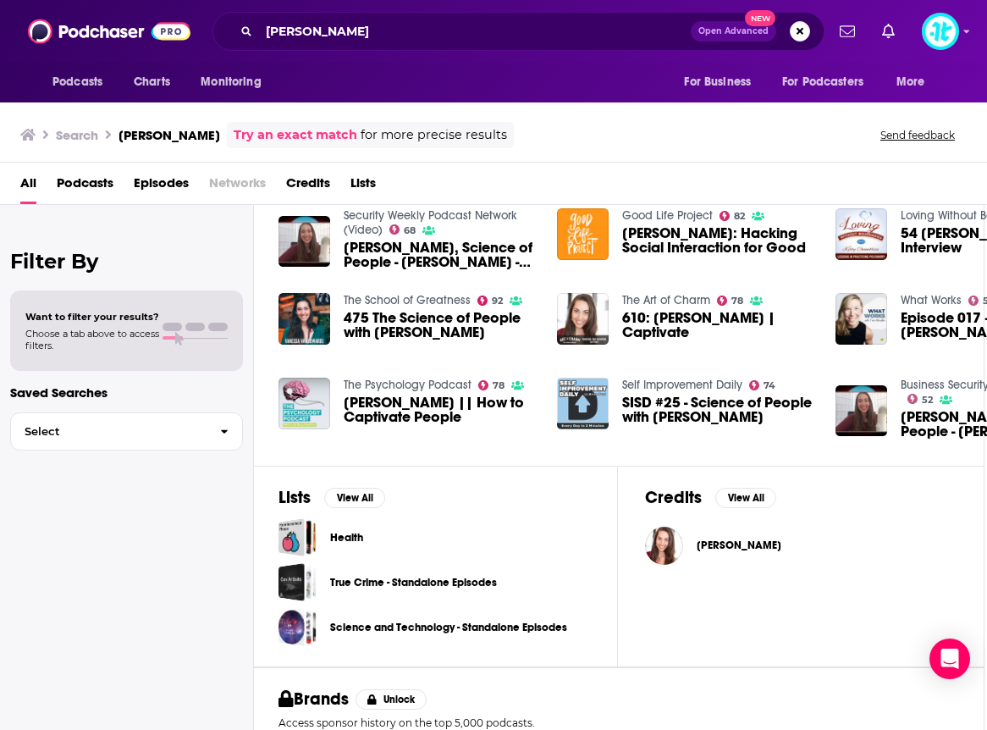
click at [728, 548] on span "[PERSON_NAME]" at bounding box center [739, 545] width 85 height 14
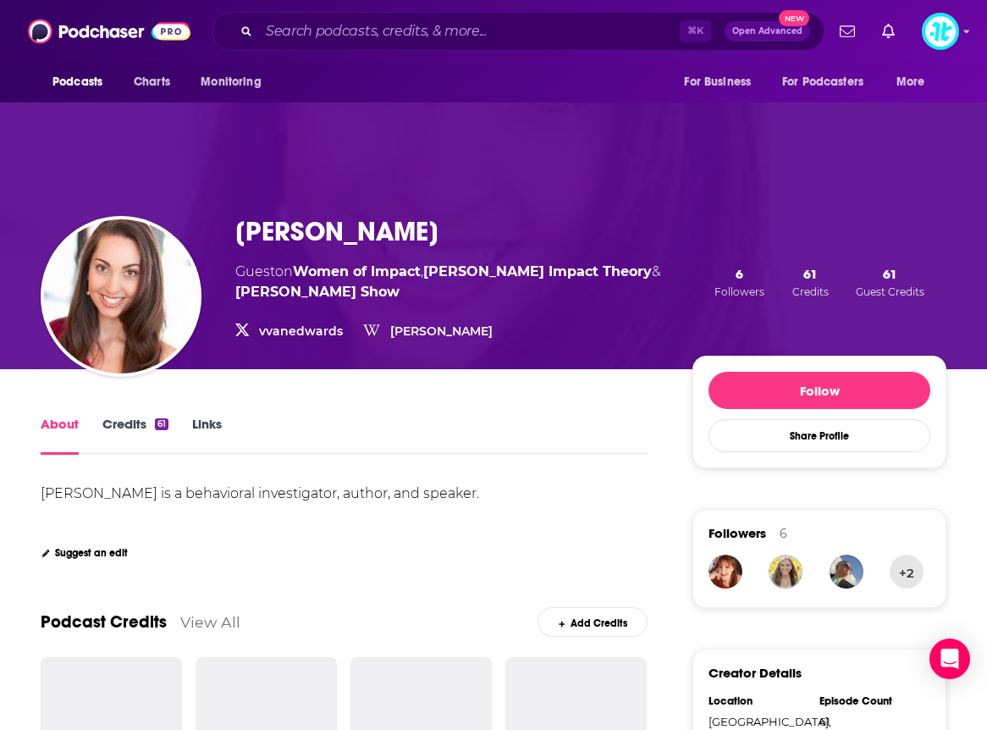
click at [141, 430] on link "Credits 61" at bounding box center [135, 435] width 66 height 39
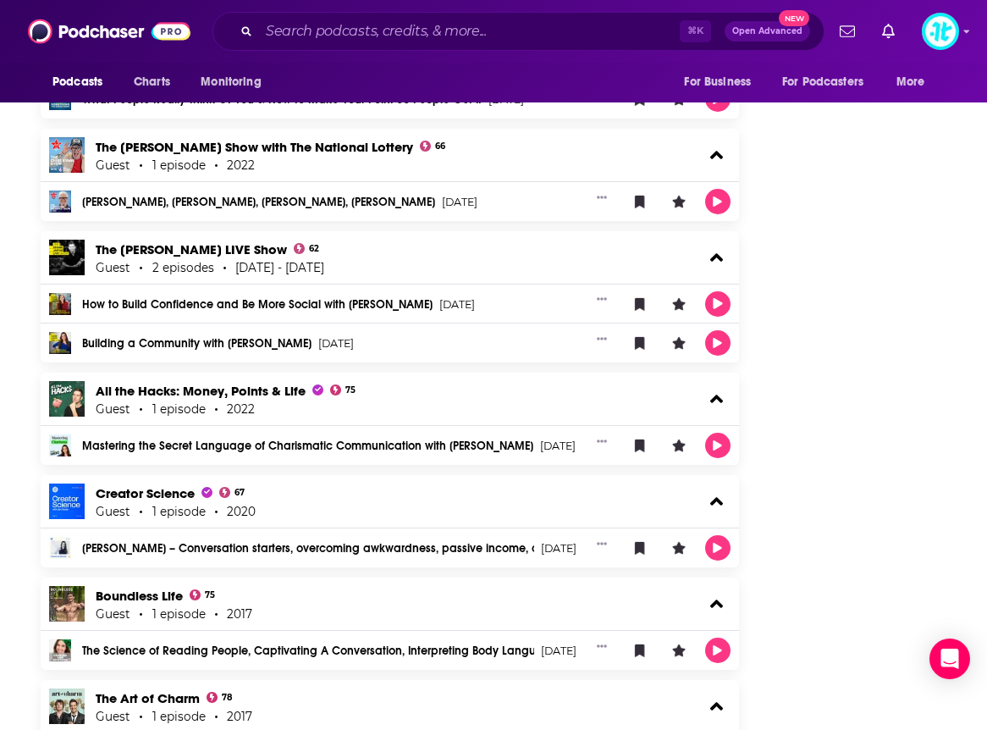
scroll to position [4019, 0]
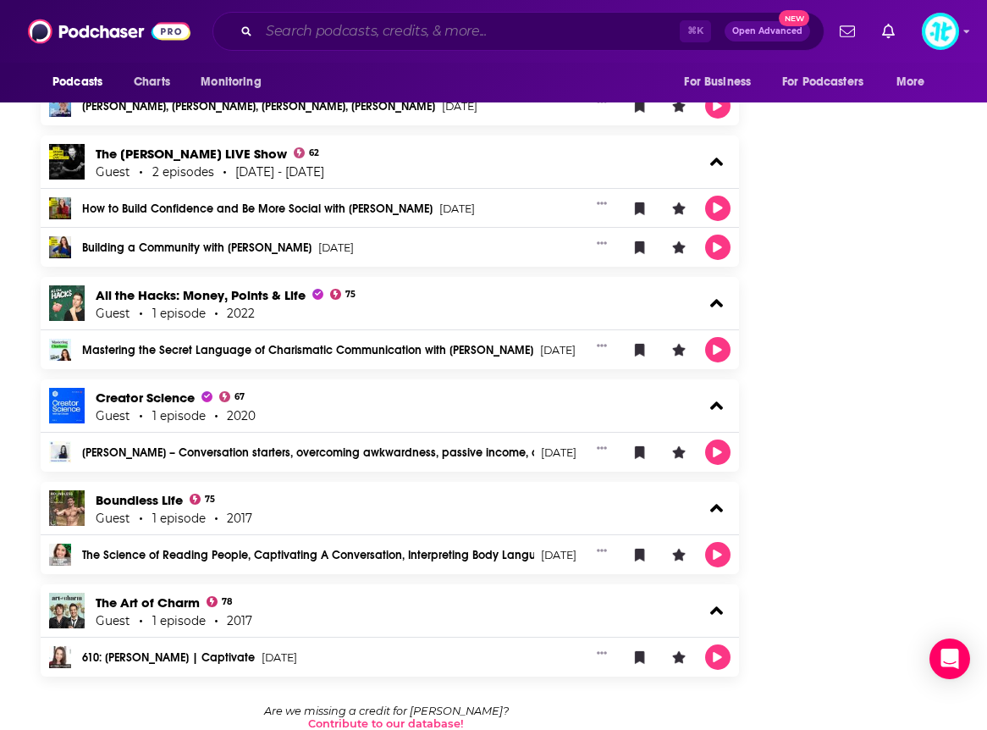
click at [385, 26] on input "Search podcasts, credits, & more..." at bounding box center [469, 31] width 421 height 27
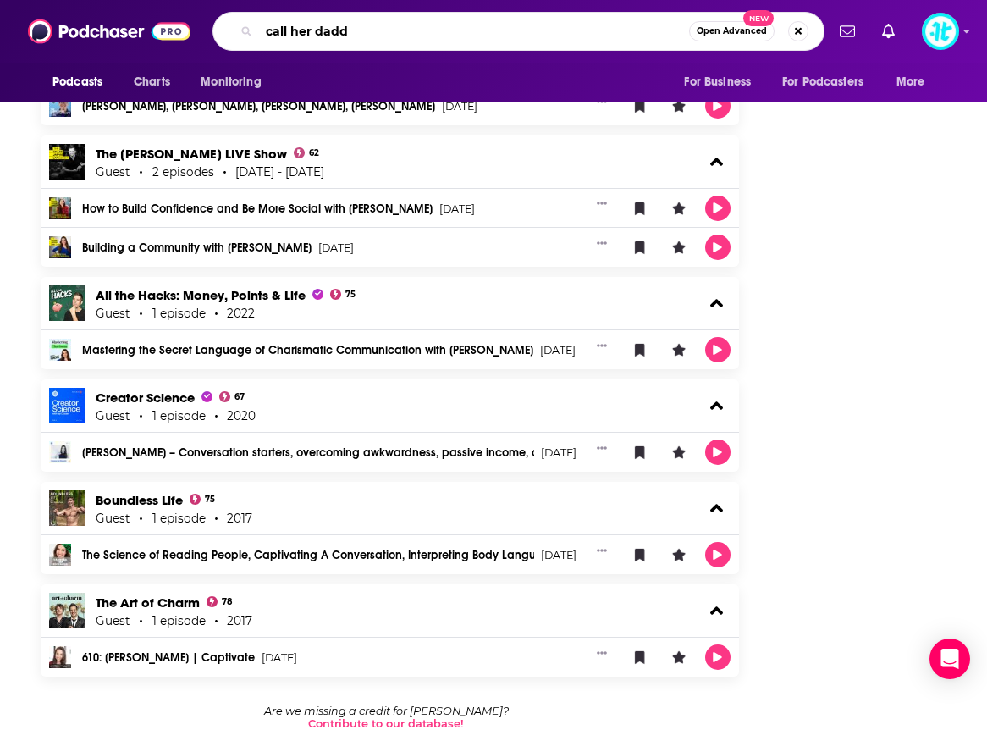
type input "call her daddy"
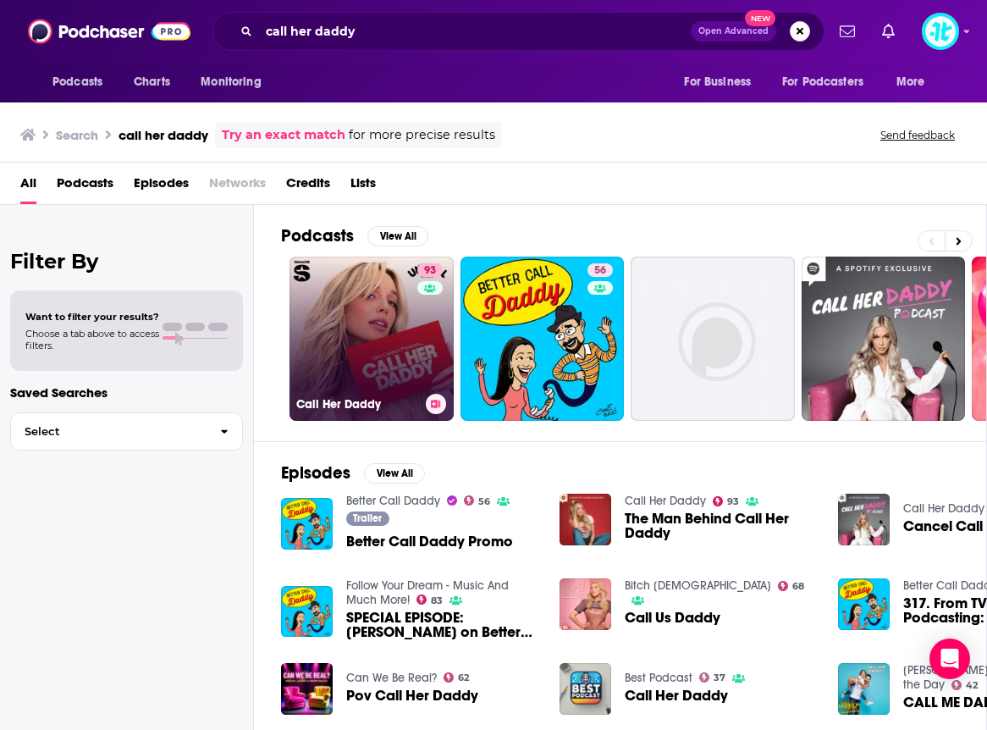
click at [371, 304] on link "93 Call Her Daddy" at bounding box center [372, 339] width 164 height 164
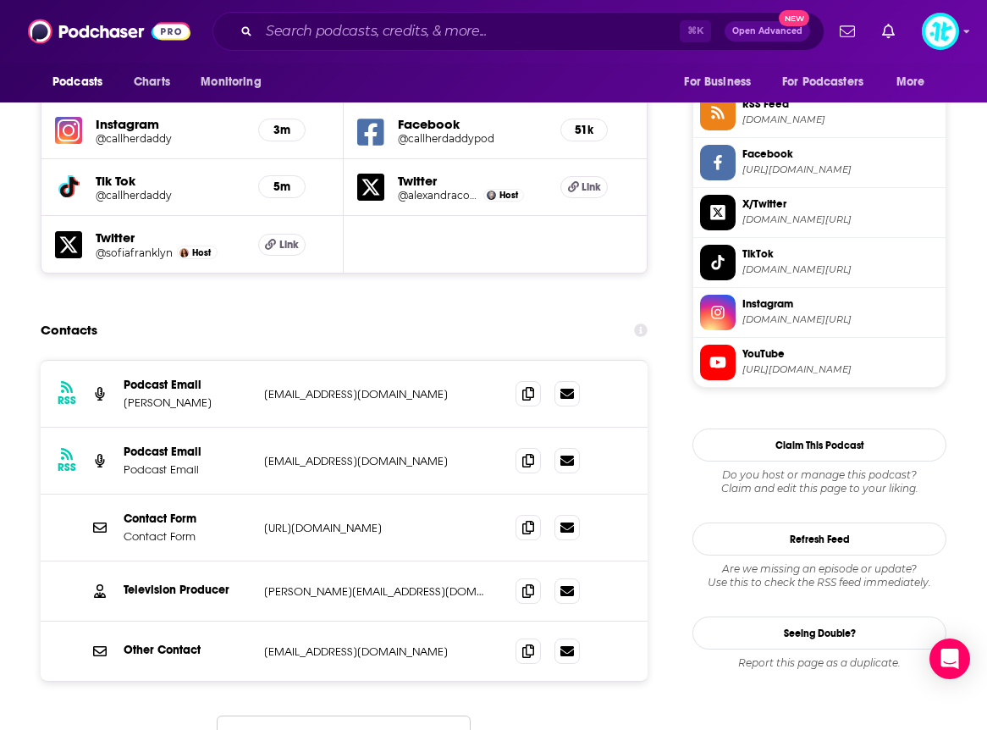
scroll to position [1561, 0]
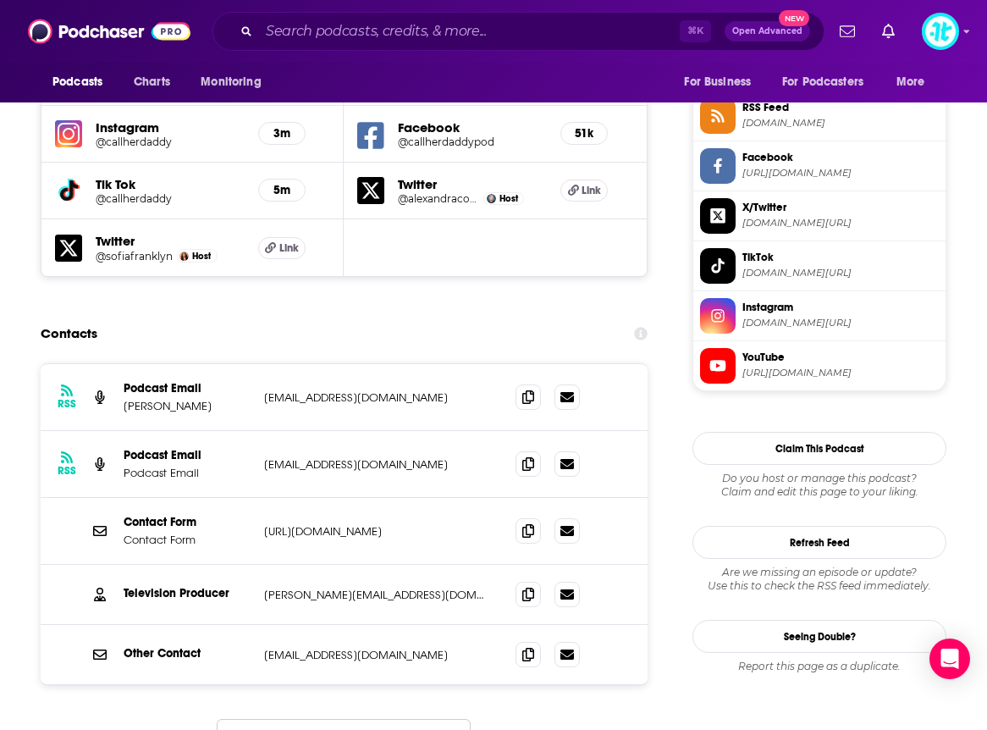
click at [360, 719] on button "Load More..." at bounding box center [344, 742] width 254 height 46
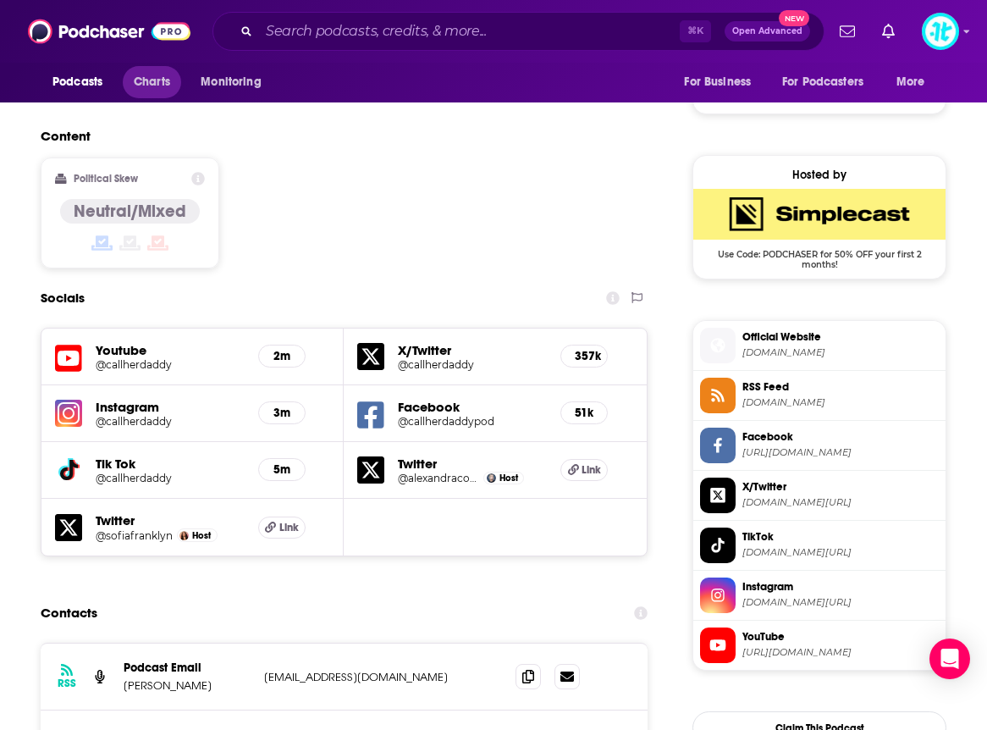
scroll to position [1269, 0]
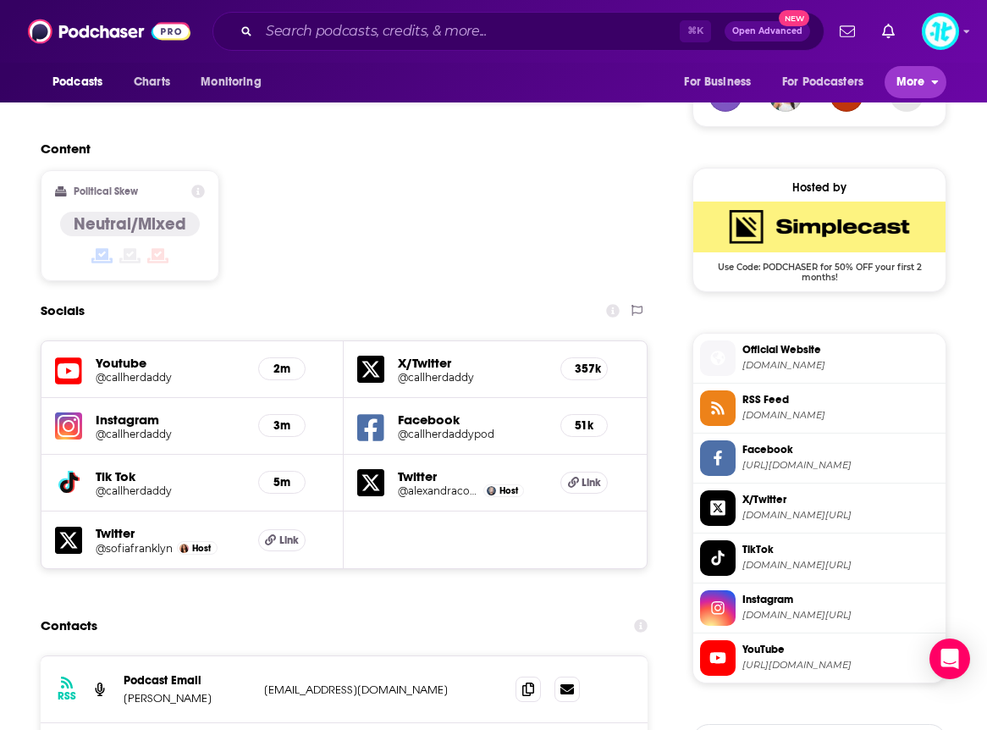
click at [900, 82] on span "More" at bounding box center [911, 82] width 29 height 24
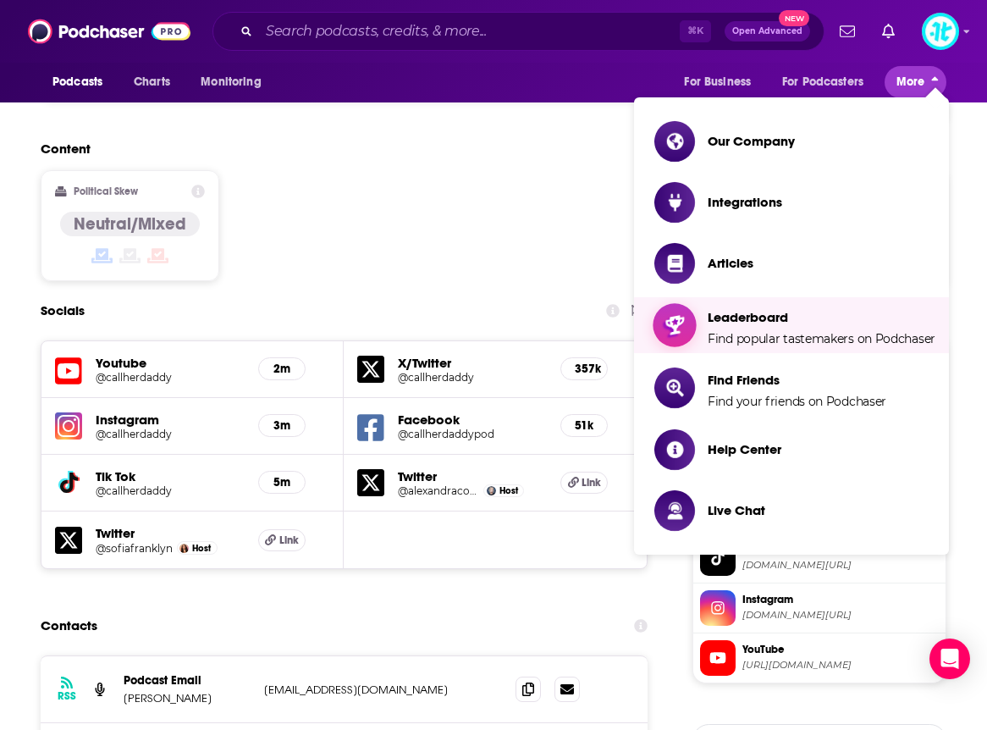
click at [823, 339] on span "Find popular tastemakers on Podchaser" at bounding box center [822, 338] width 228 height 15
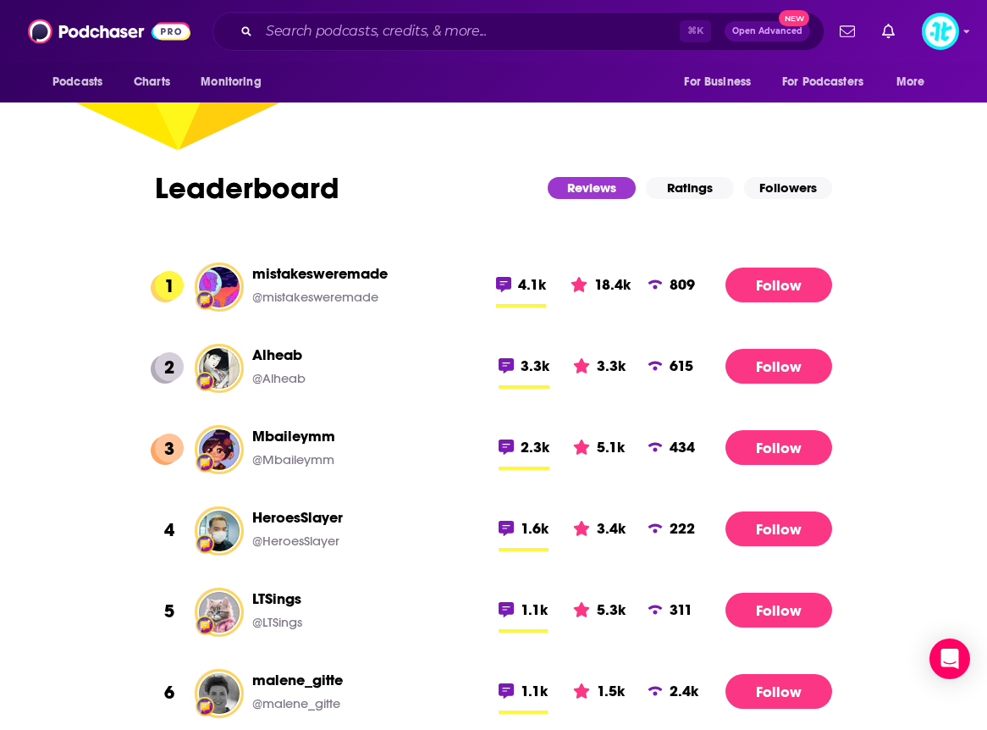
click at [681, 185] on button "Ratings" at bounding box center [690, 188] width 88 height 22
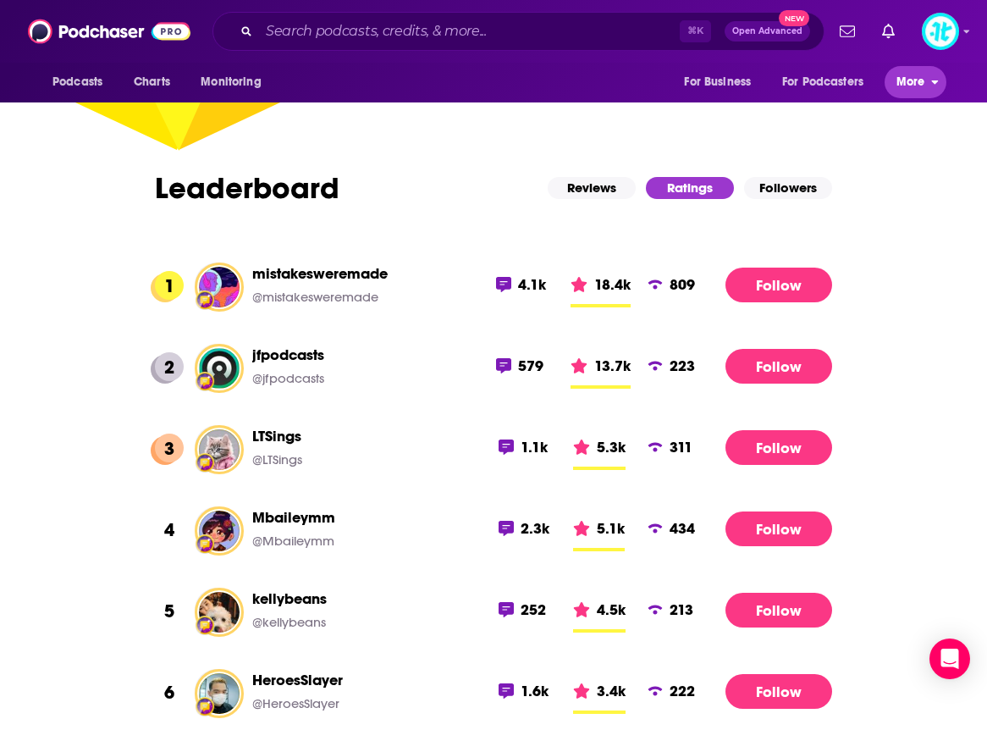
click at [907, 75] on span "More" at bounding box center [911, 82] width 29 height 24
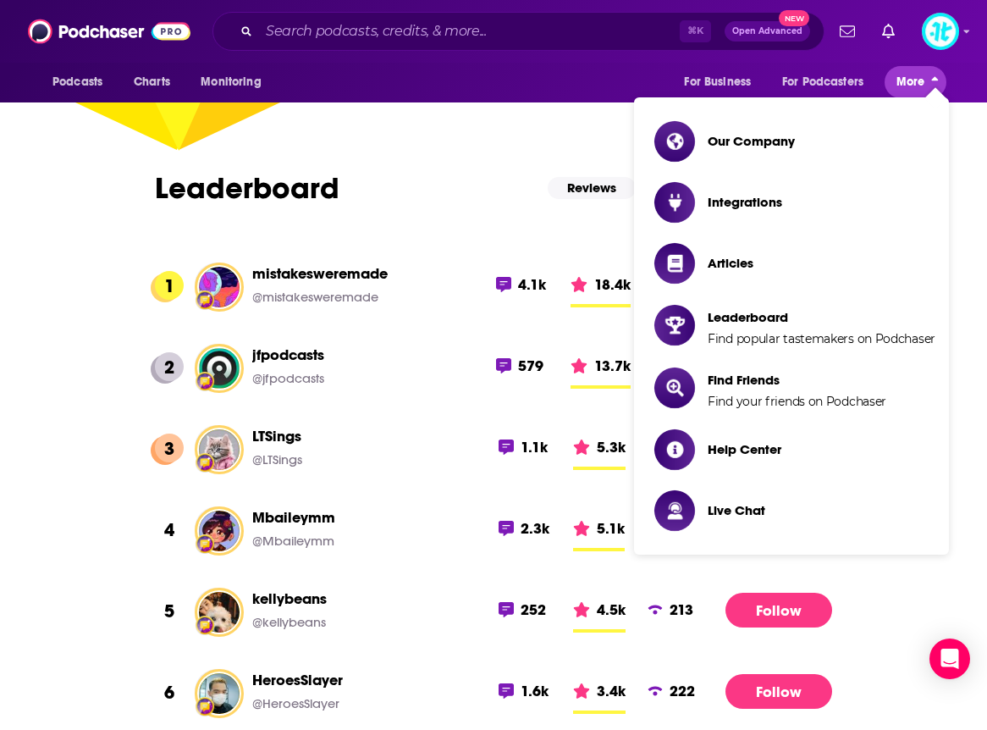
click at [907, 75] on span "More" at bounding box center [911, 82] width 29 height 24
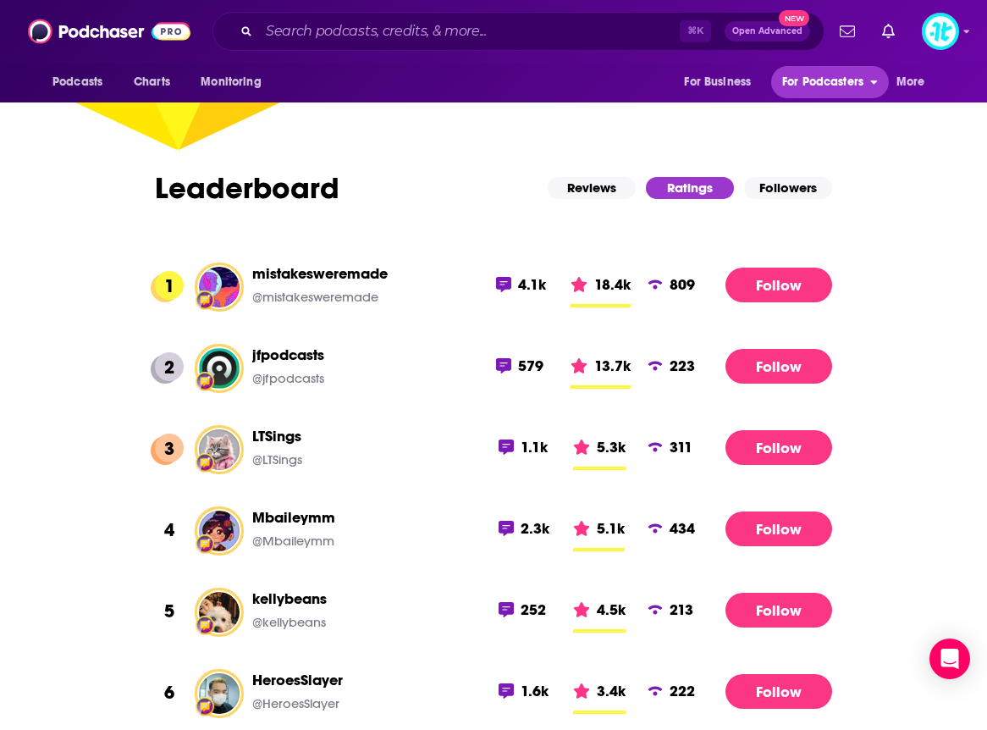
click at [823, 82] on span "For Podcasters" at bounding box center [822, 82] width 81 height 24
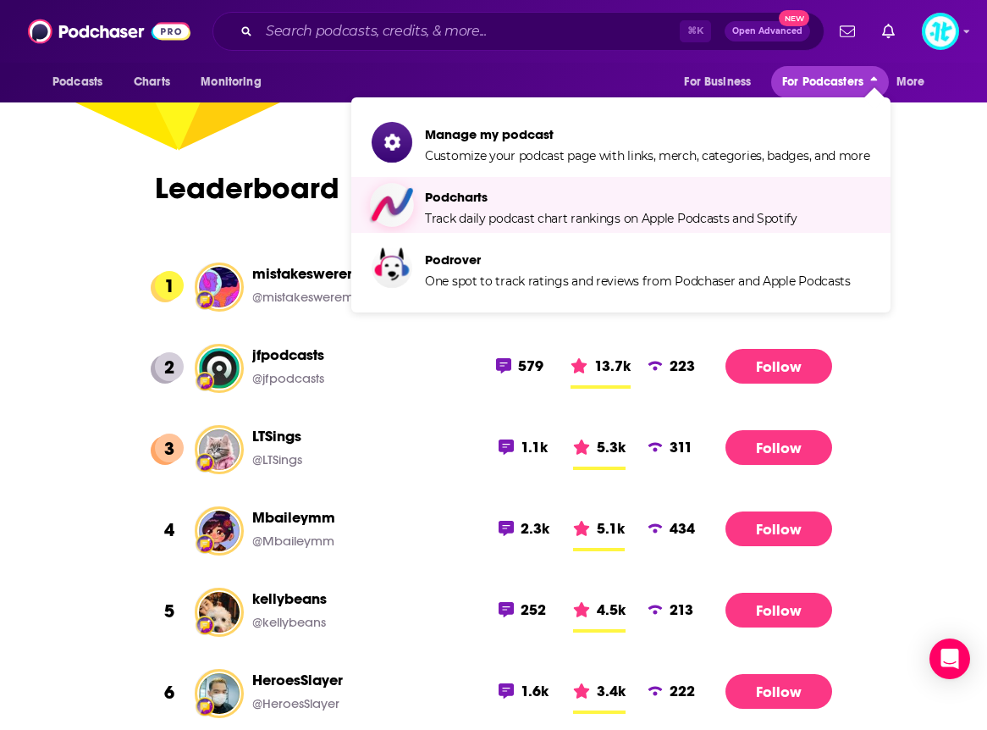
click at [733, 193] on span "Podcharts" at bounding box center [611, 197] width 373 height 16
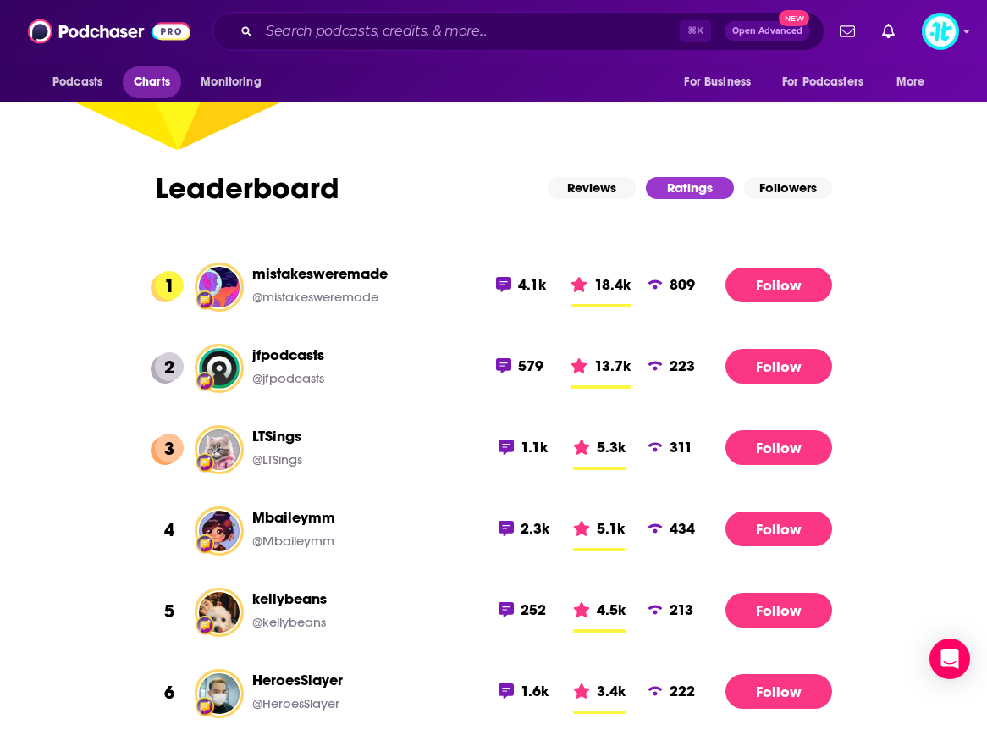
click at [139, 85] on span "Charts" at bounding box center [152, 82] width 36 height 24
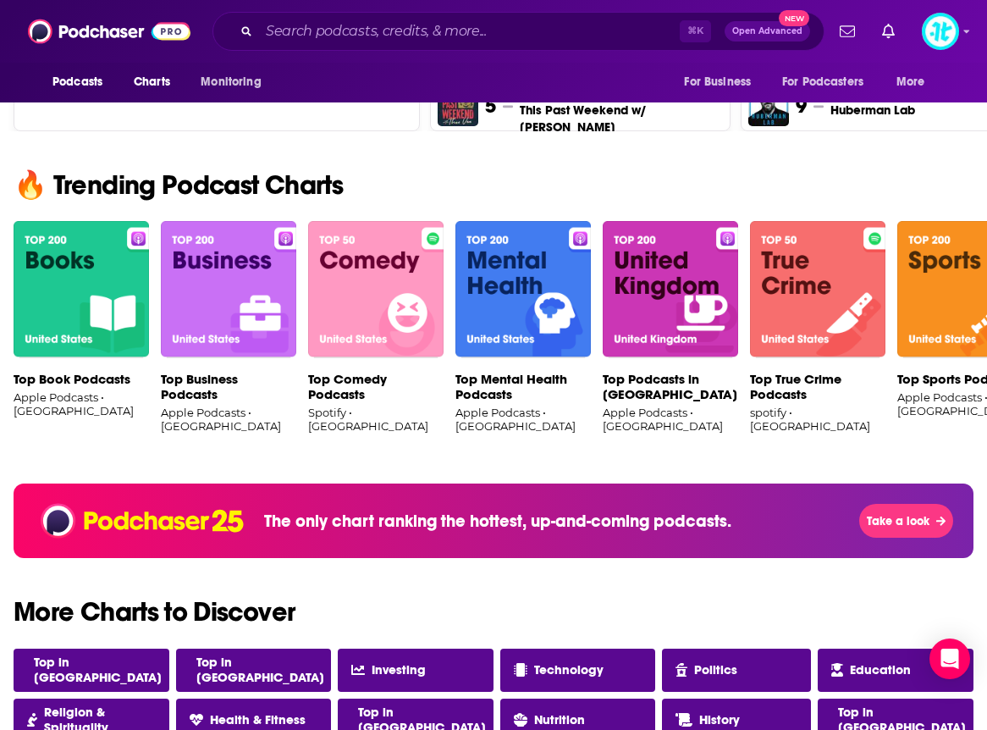
click at [527, 283] on img at bounding box center [523, 289] width 135 height 137
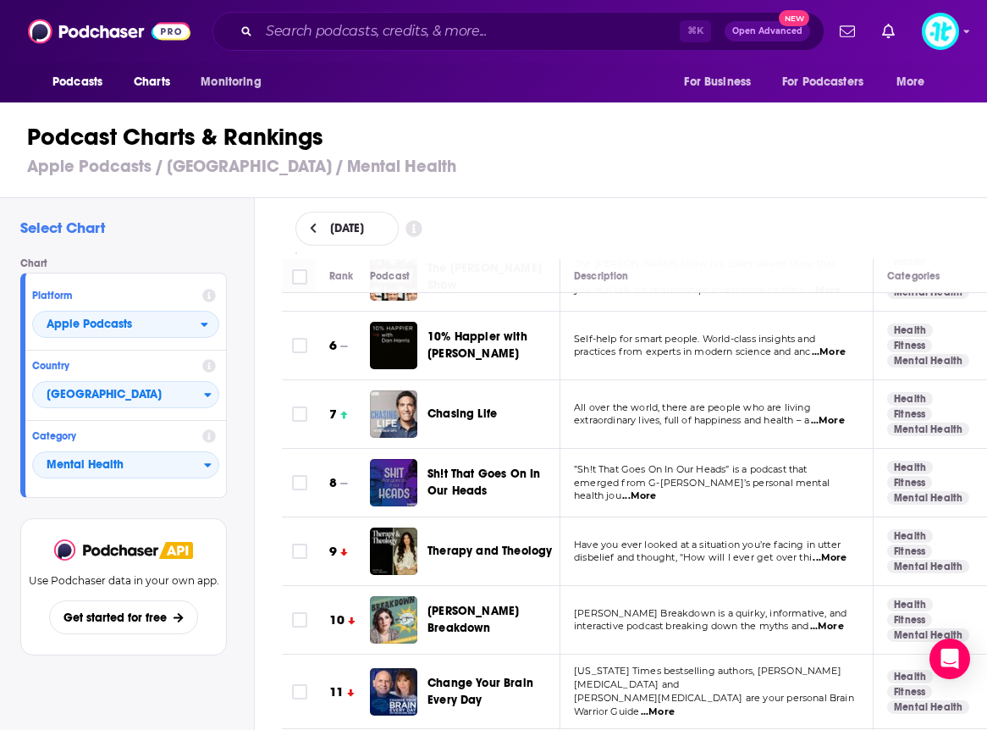
scroll to position [351, 3]
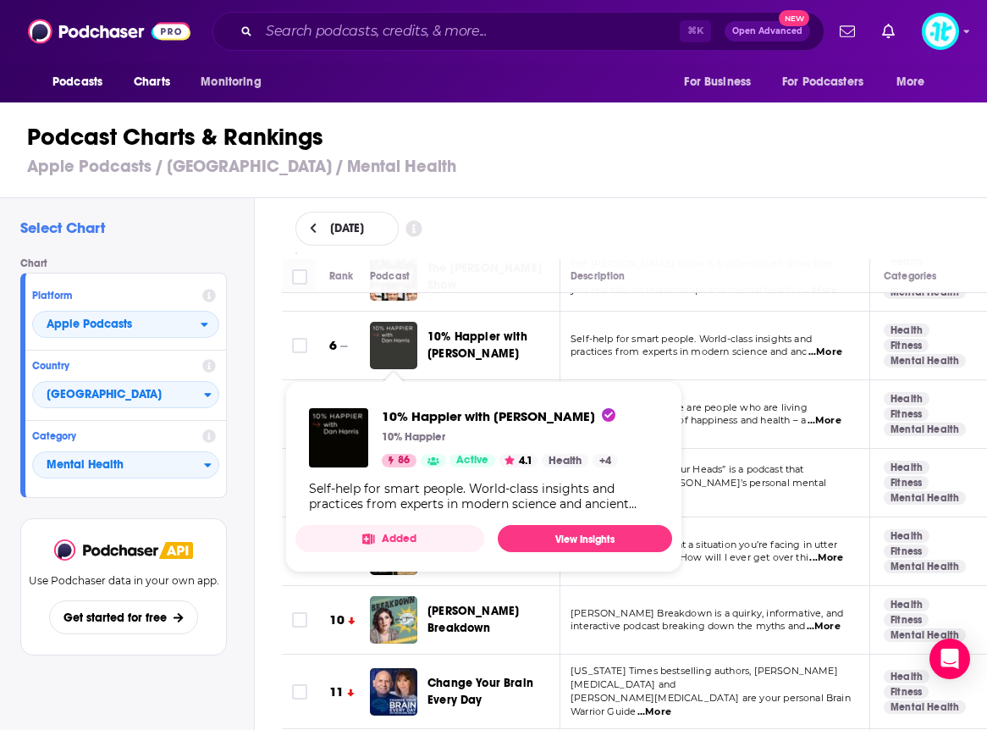
click at [410, 342] on img "10% Happier with Dan Harris" at bounding box center [393, 345] width 47 height 47
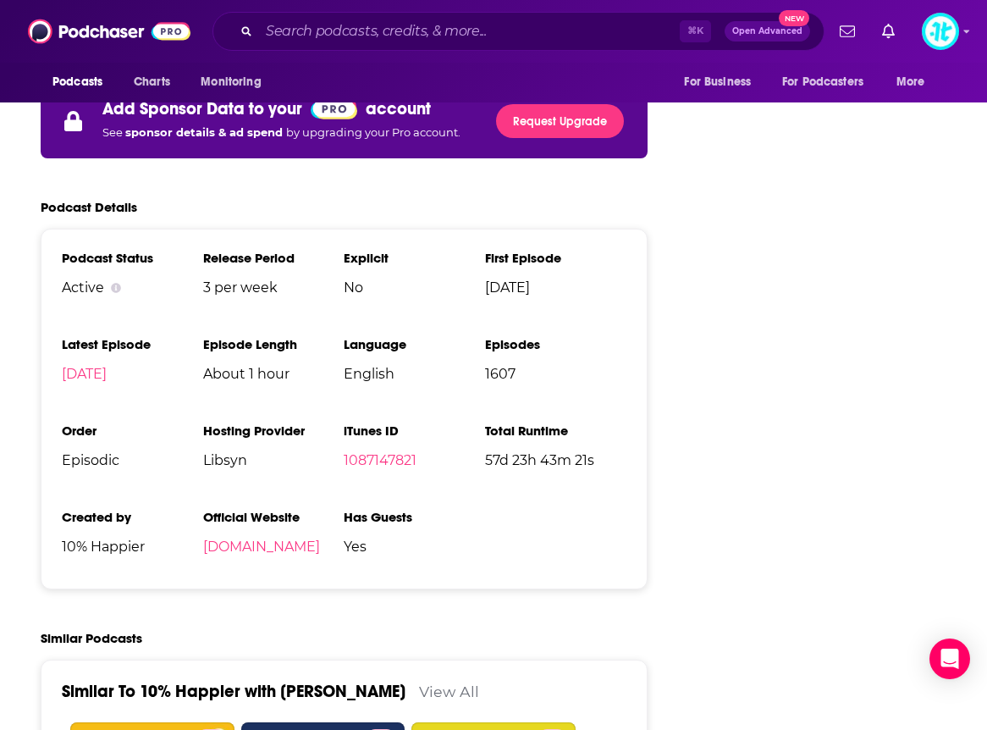
scroll to position [3152, 0]
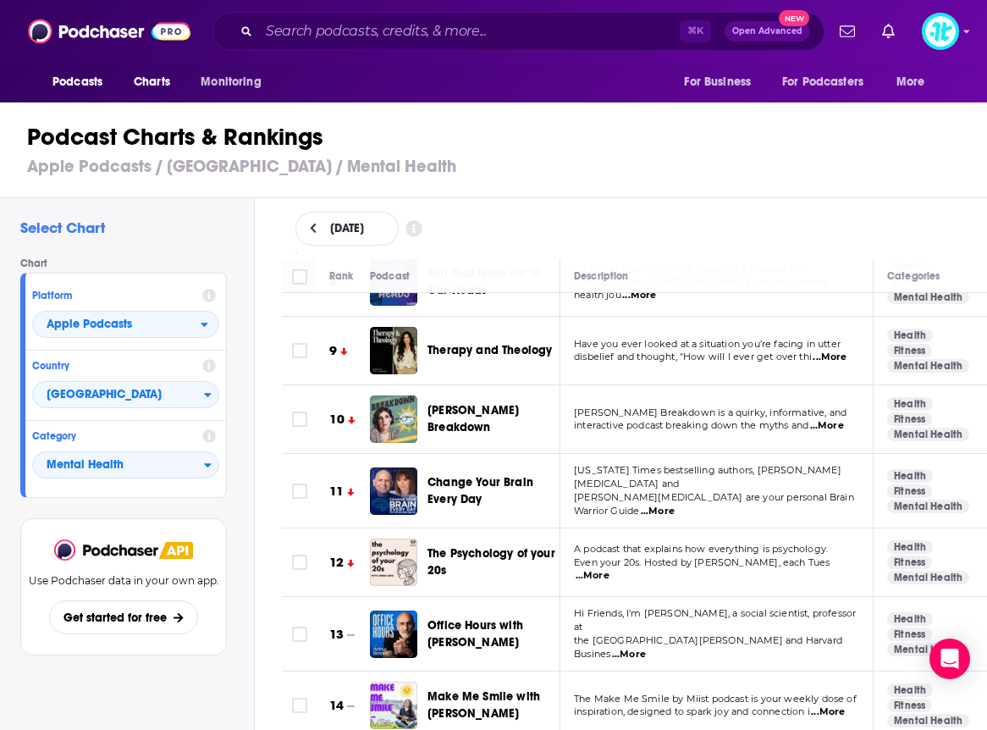
scroll to position [553, 0]
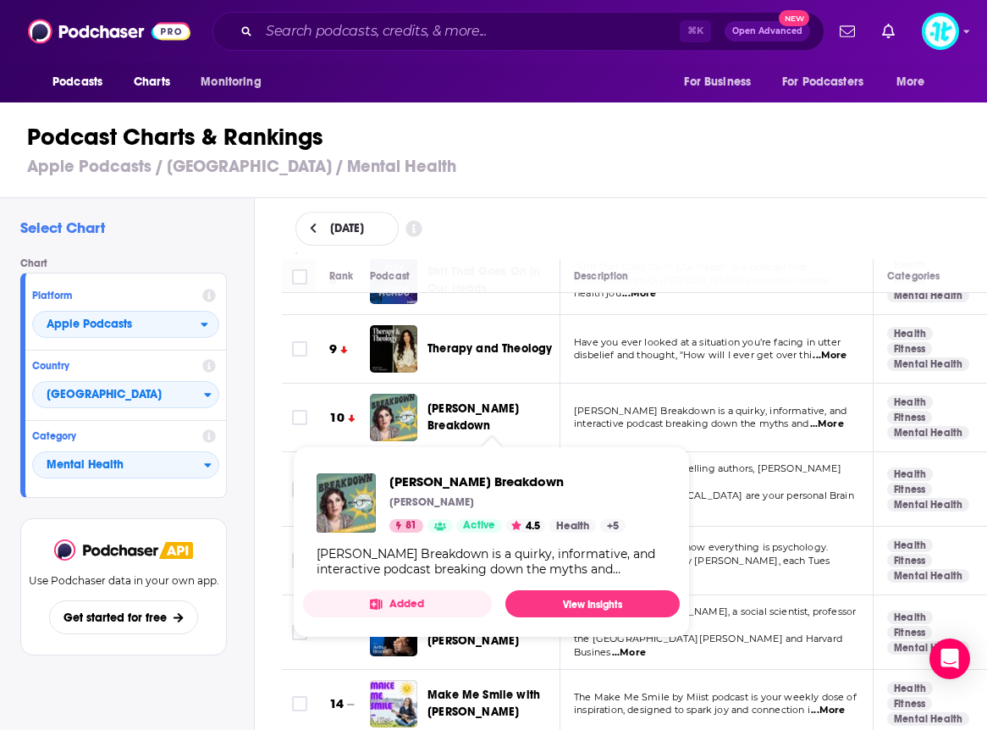
click at [468, 410] on span "[PERSON_NAME] Breakdown" at bounding box center [473, 416] width 91 height 31
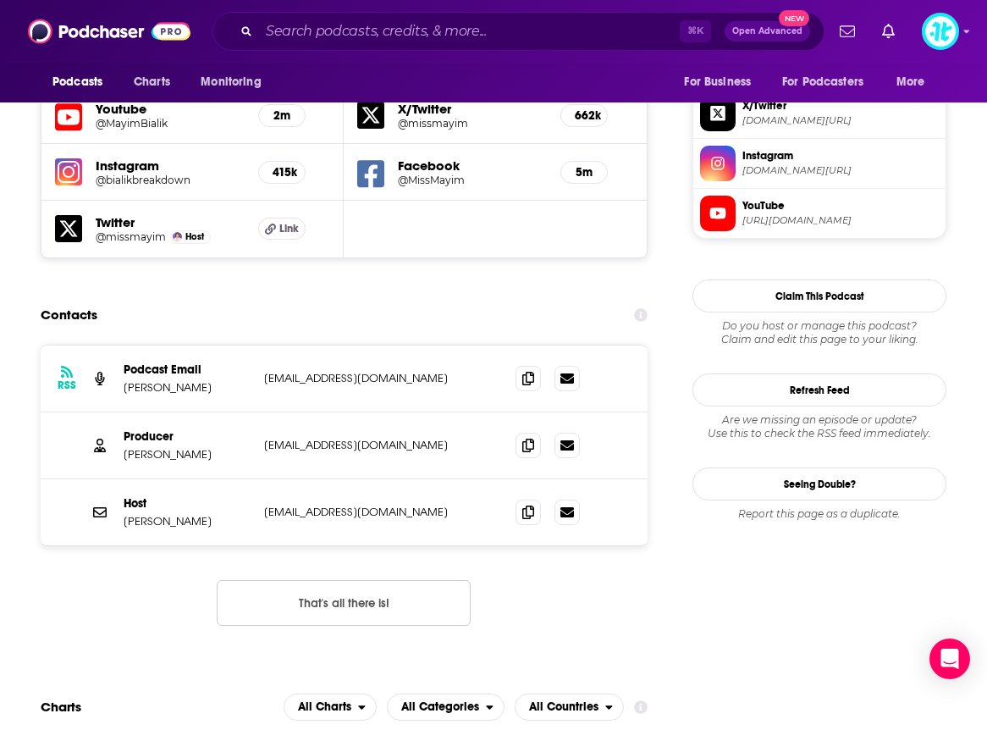
scroll to position [1545, 0]
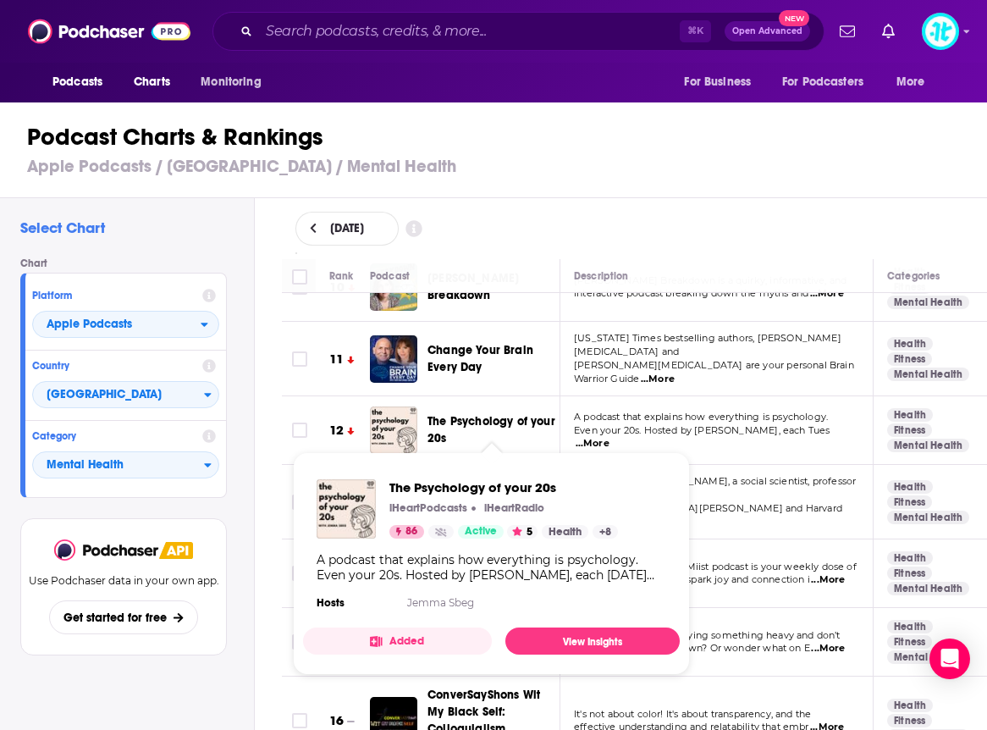
scroll to position [684, 2]
click at [511, 417] on span "The Psychology of your 20s" at bounding box center [492, 429] width 129 height 34
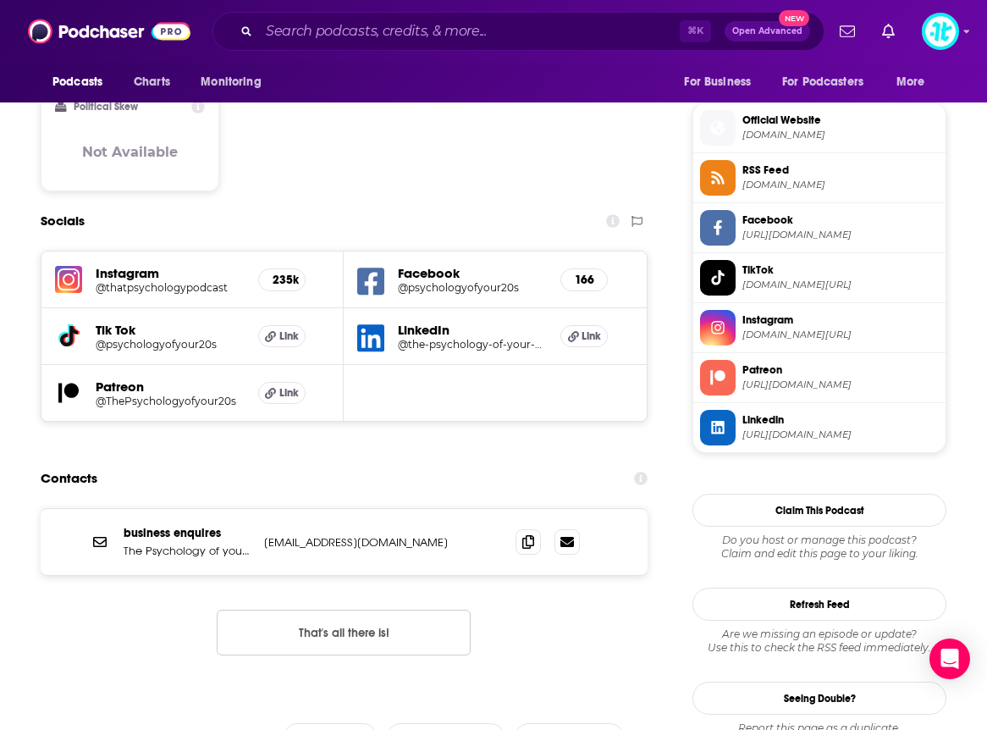
scroll to position [1344, 0]
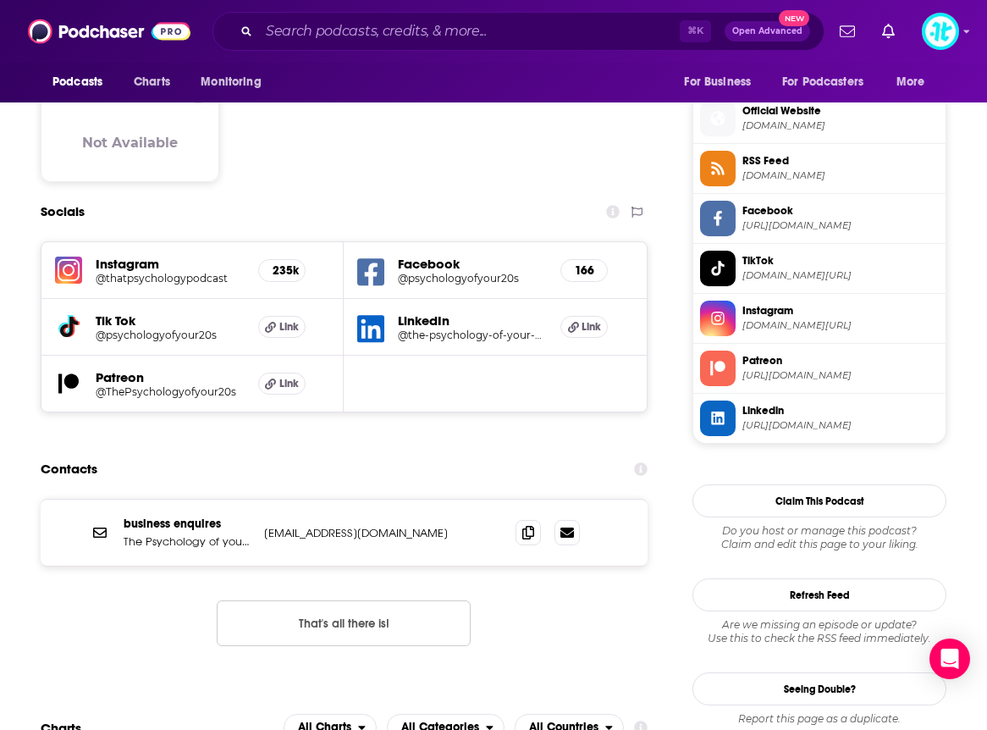
click at [463, 526] on p "[EMAIL_ADDRESS][DOMAIN_NAME]" at bounding box center [376, 533] width 224 height 14
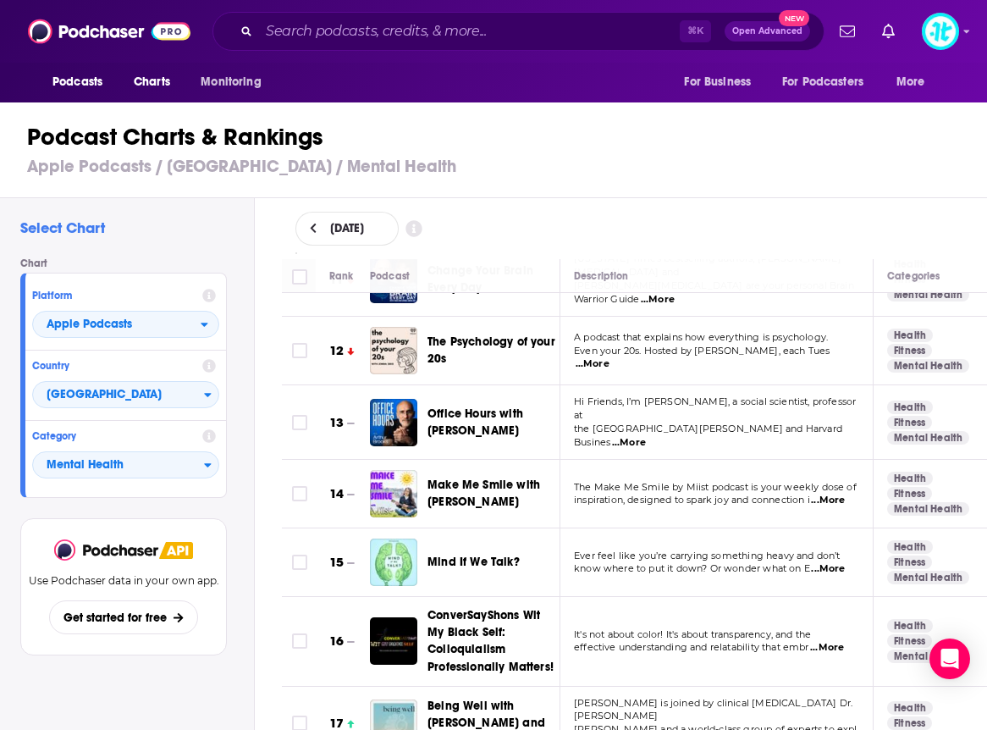
scroll to position [769, 0]
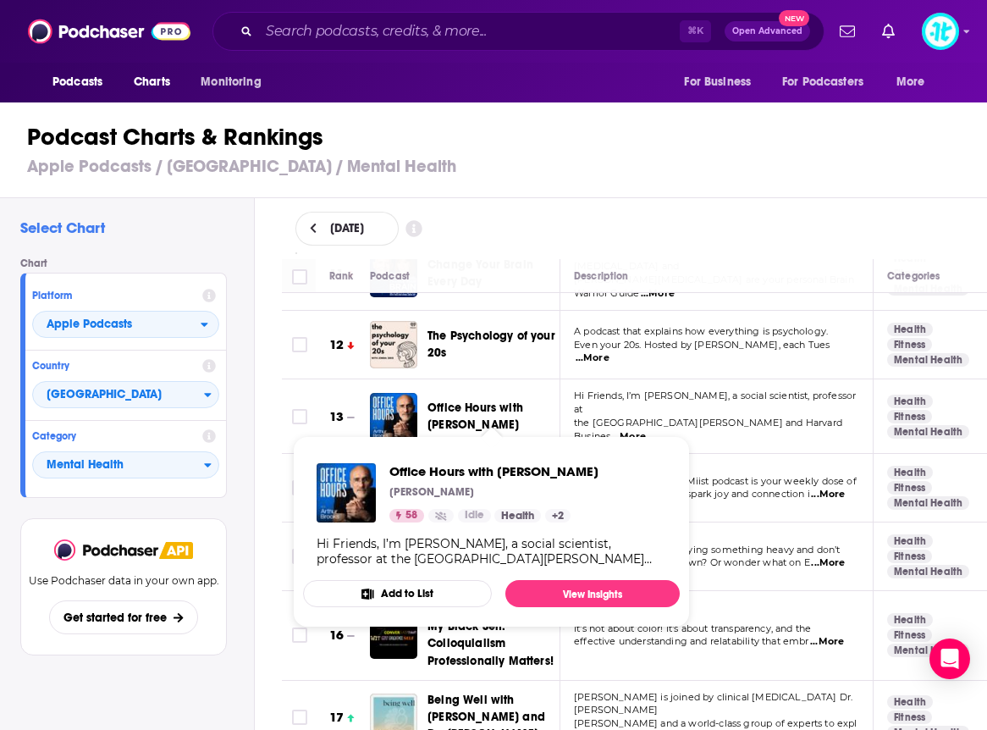
click at [470, 400] on span "Office Hours with [PERSON_NAME]" at bounding box center [492, 417] width 129 height 34
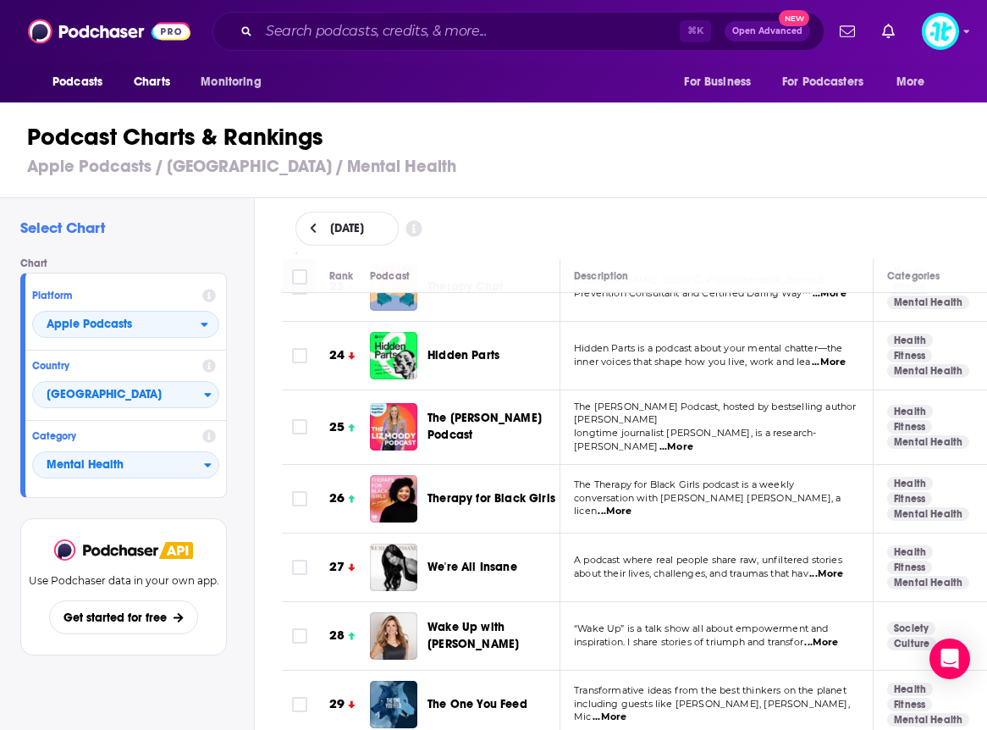
scroll to position [1625, 0]
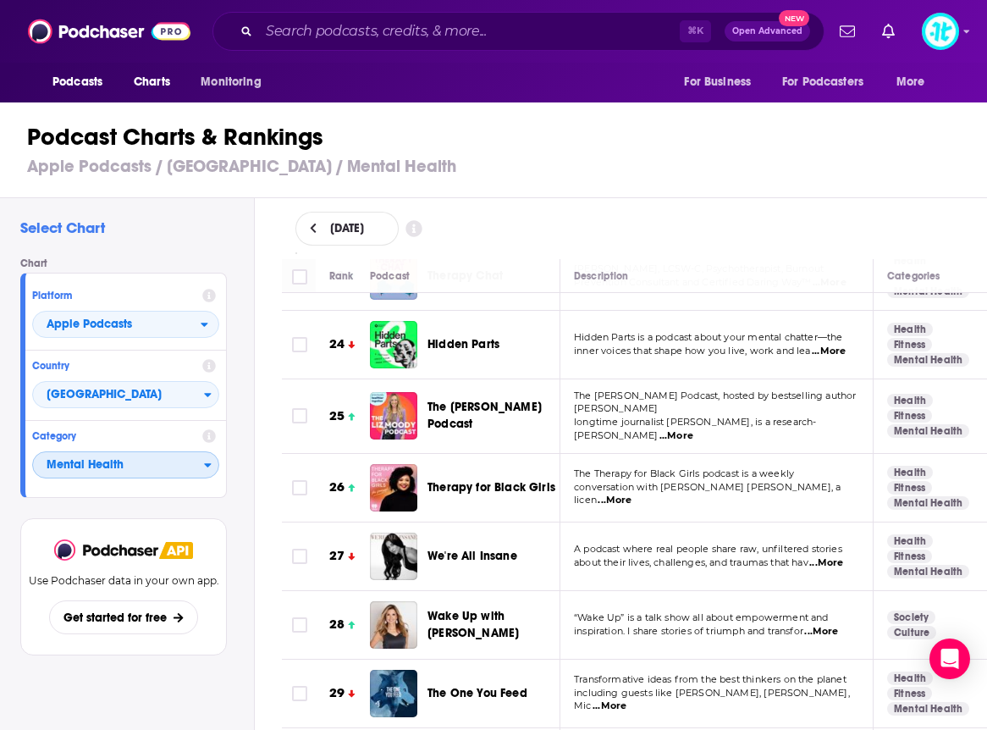
click at [124, 465] on span "Mental Health" at bounding box center [118, 465] width 171 height 29
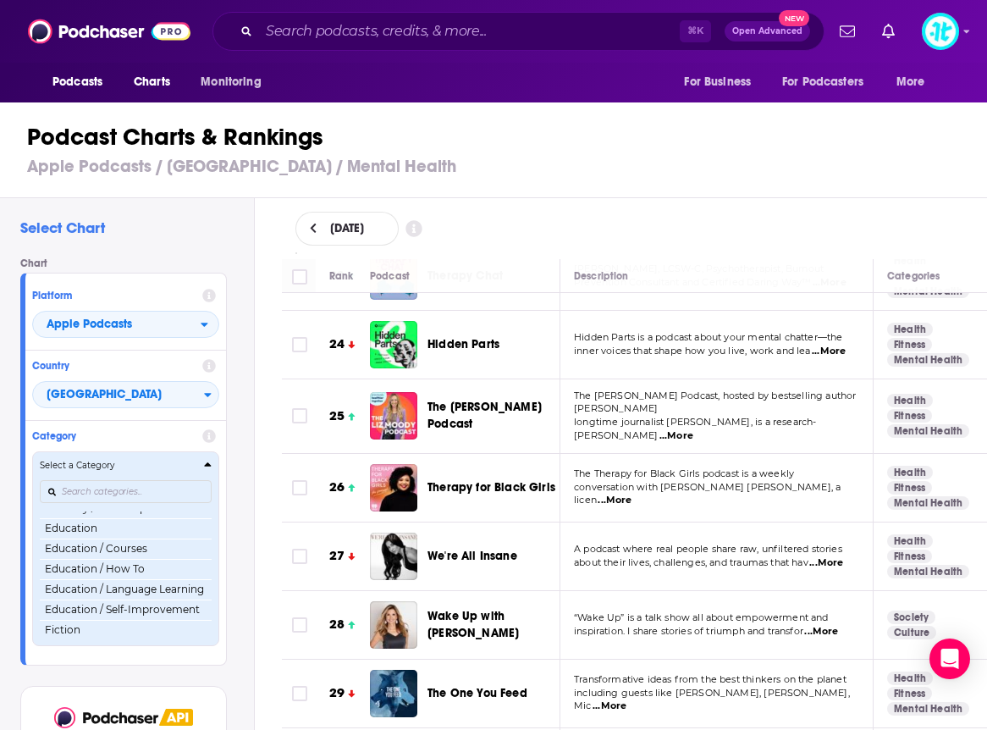
scroll to position [373, 0]
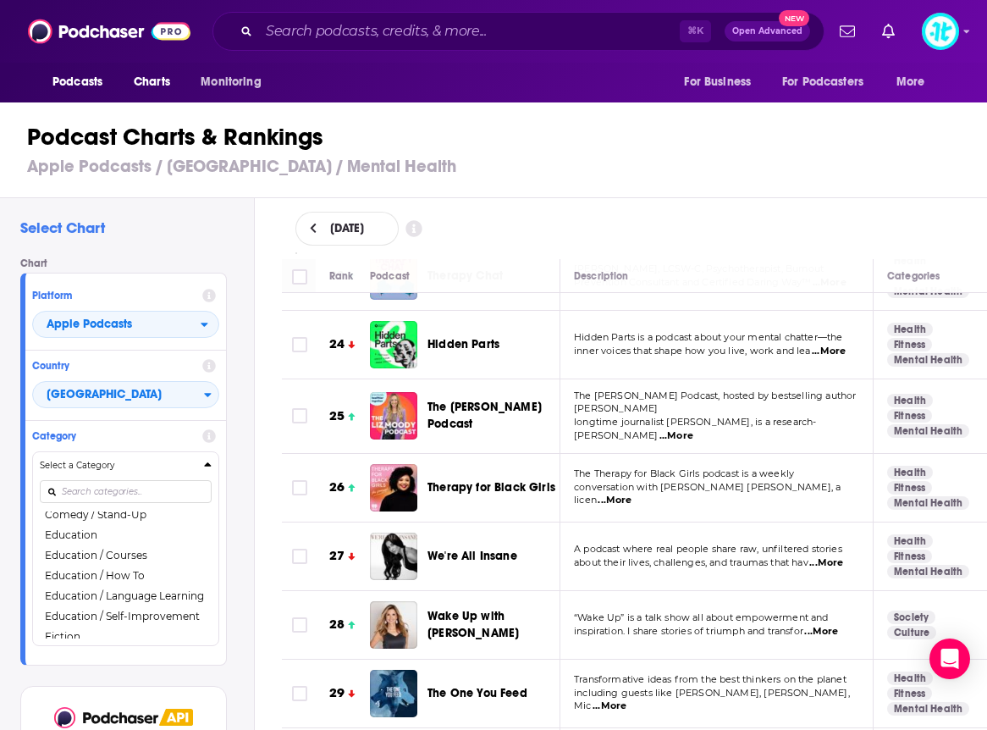
click at [117, 617] on button "Education / Self-Improvement" at bounding box center [126, 616] width 172 height 20
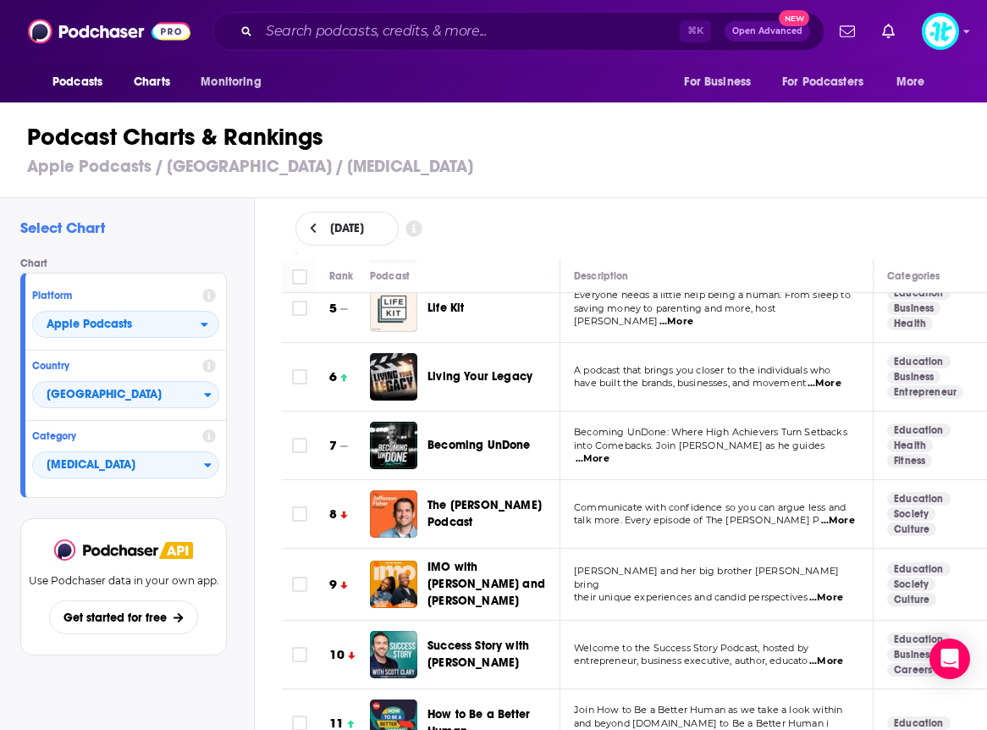
scroll to position [308, 0]
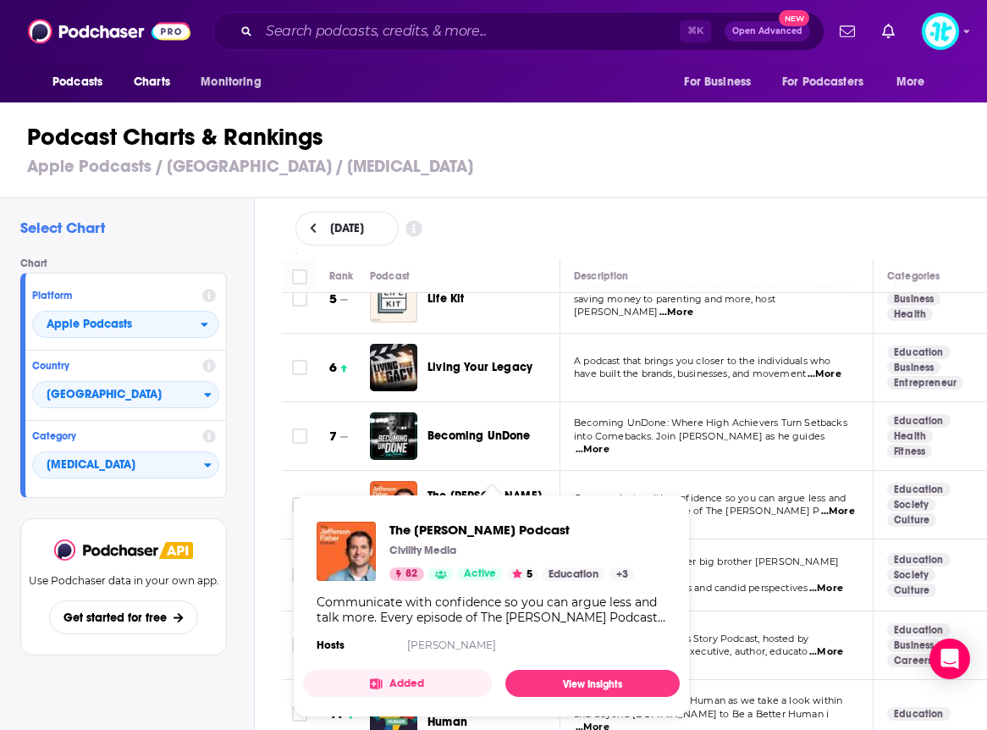
click at [477, 484] on span "The [PERSON_NAME] Podcast Civility Media 82 Active 5 Education + 3 Communicate …" at bounding box center [491, 605] width 397 height 243
click at [401, 483] on img "The Jefferson Fisher Podcast" at bounding box center [393, 504] width 47 height 47
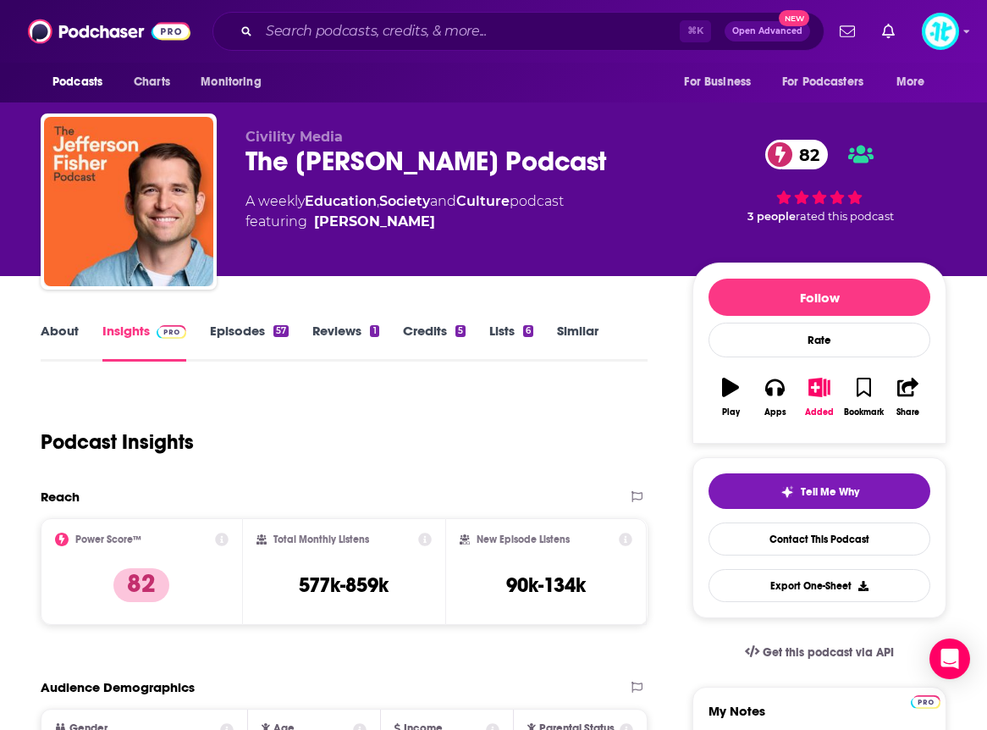
scroll to position [3, 0]
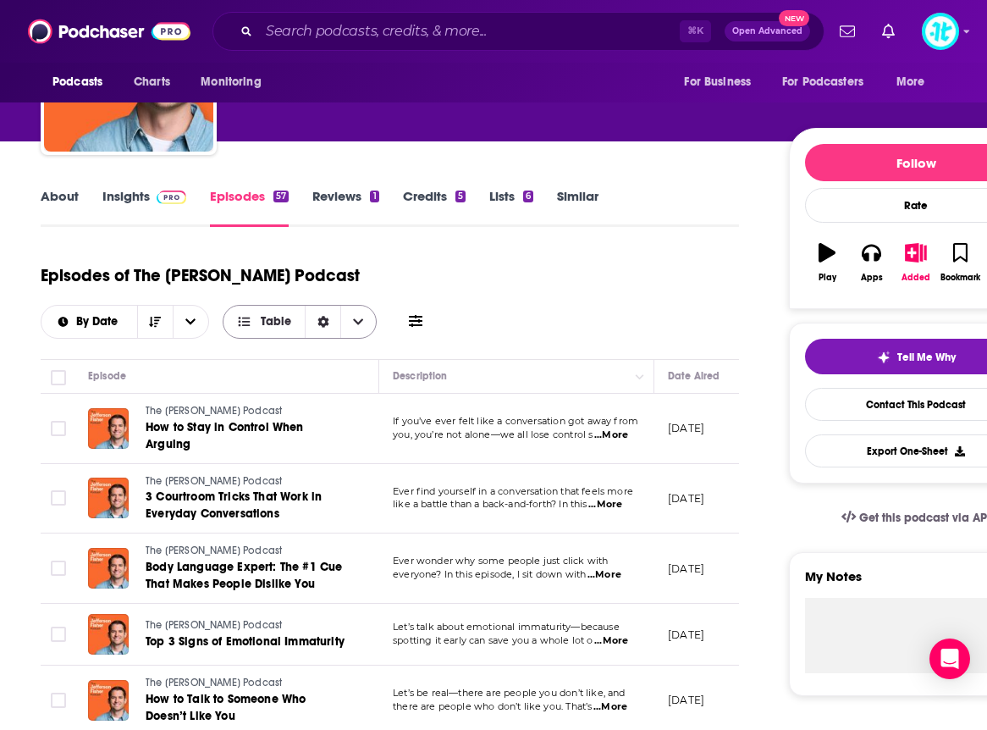
scroll to position [137, 0]
